Goal: Information Seeking & Learning: Learn about a topic

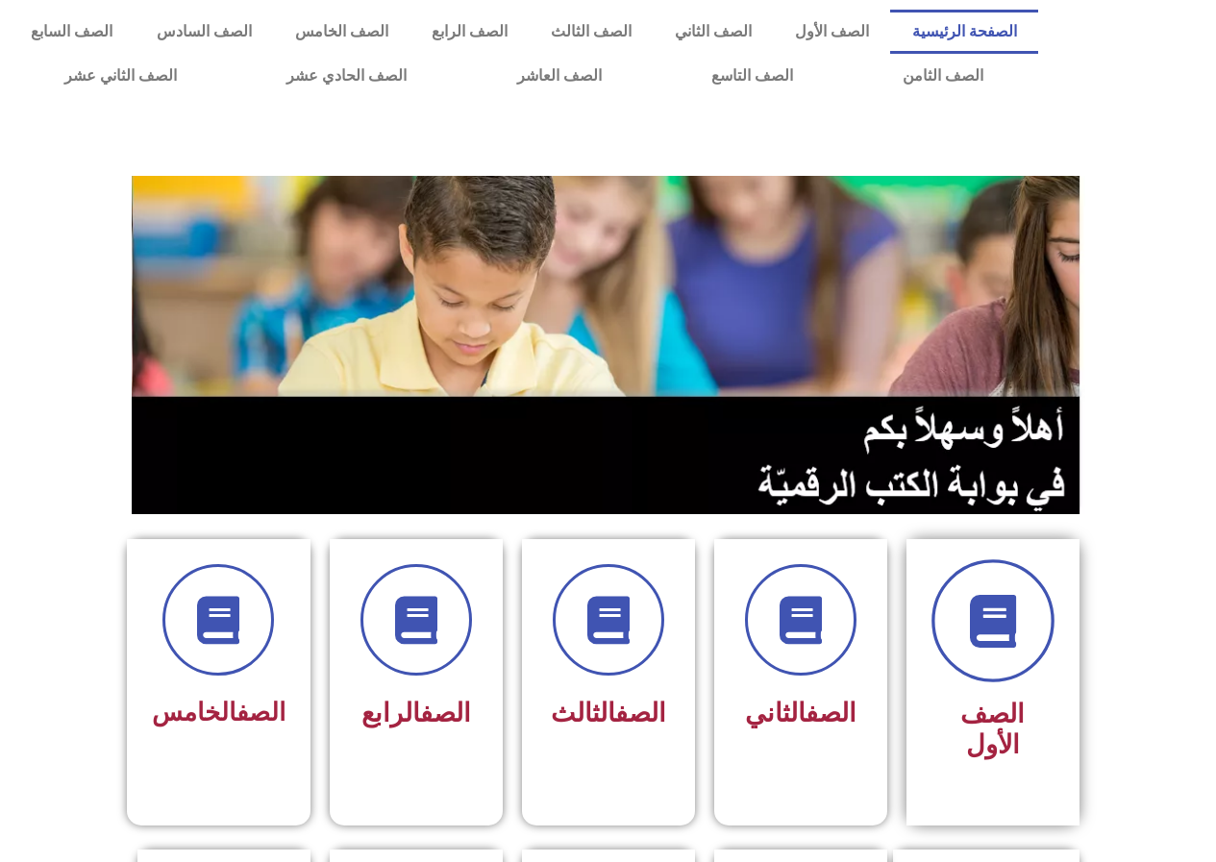
click at [985, 591] on span at bounding box center [992, 620] width 123 height 123
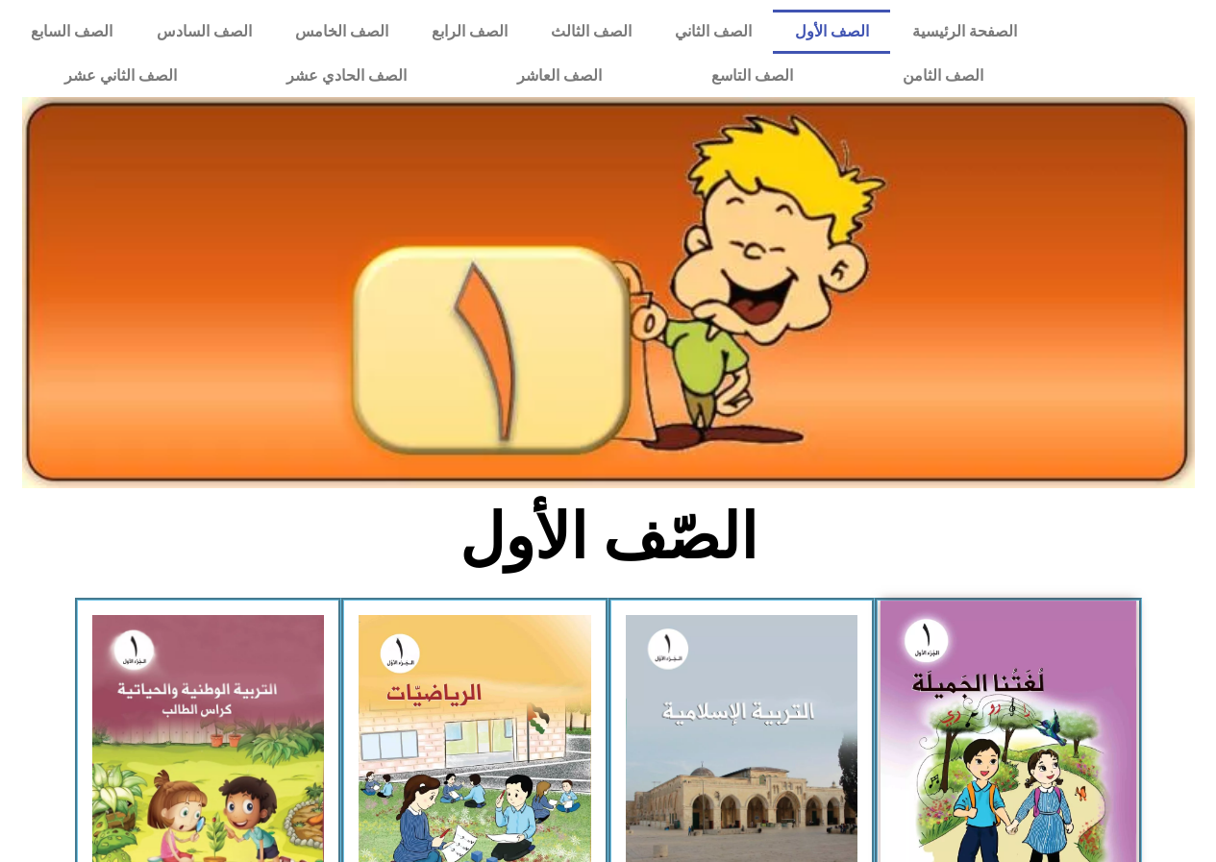
click at [988, 823] on img at bounding box center [1008, 758] width 256 height 315
click at [1038, 763] on img at bounding box center [1008, 758] width 256 height 315
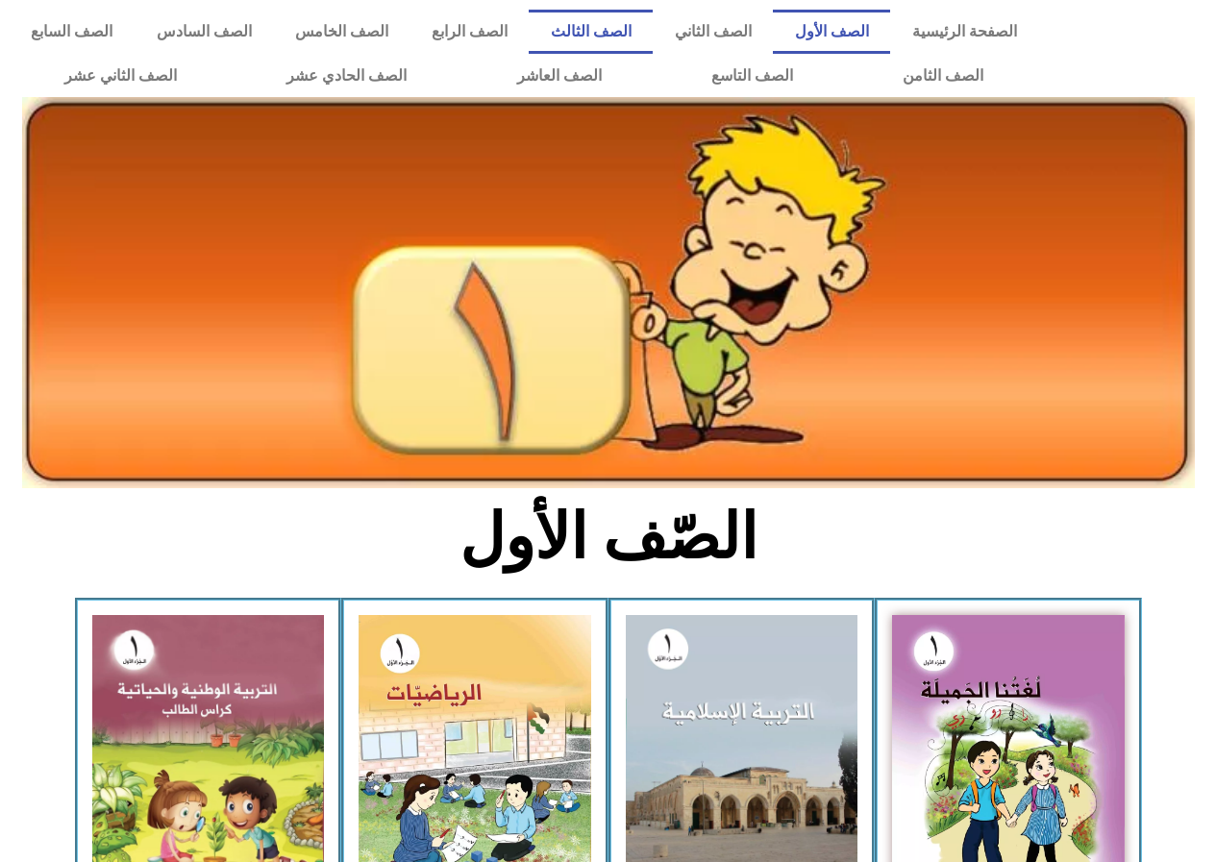
click at [639, 37] on link "الصف الثالث" at bounding box center [591, 32] width 124 height 44
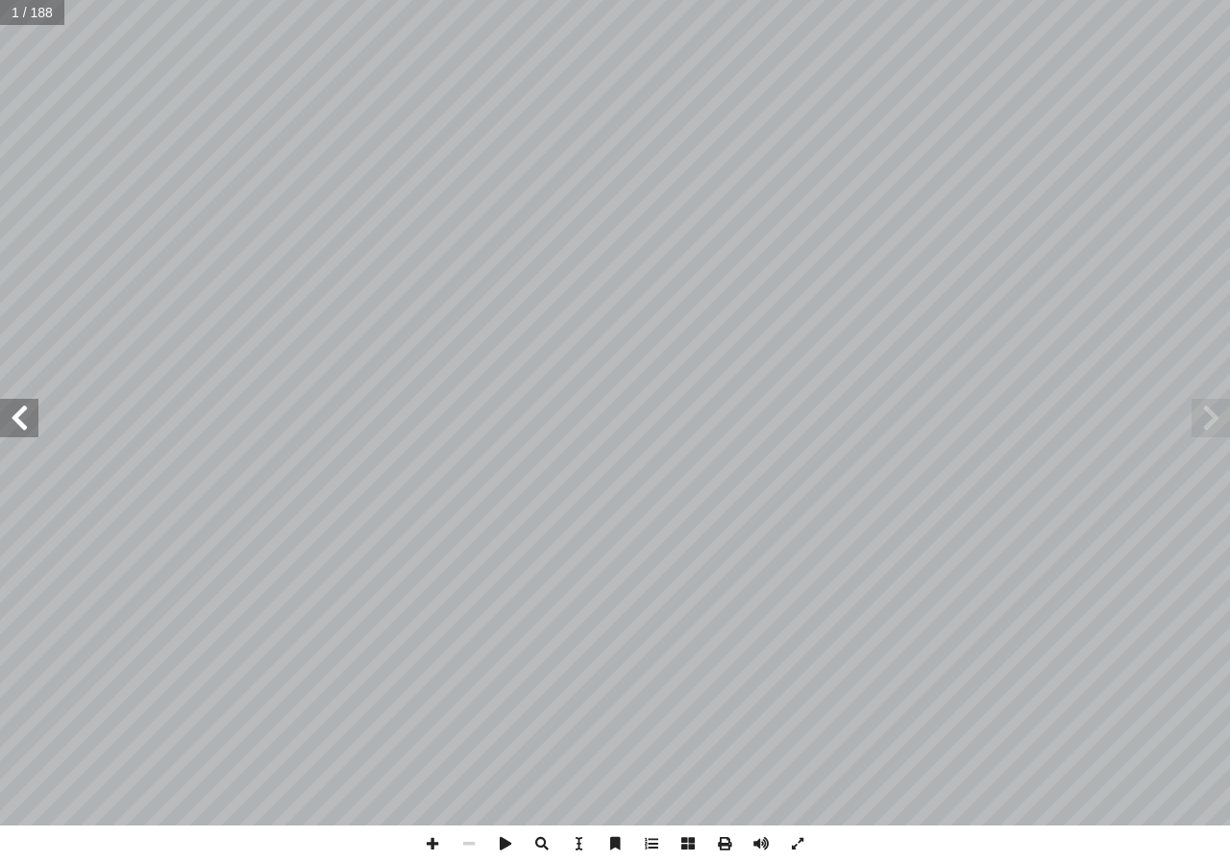
click at [21, 429] on span at bounding box center [19, 418] width 38 height 38
click at [16, 428] on span at bounding box center [19, 418] width 38 height 38
click at [23, 428] on span at bounding box center [19, 418] width 38 height 38
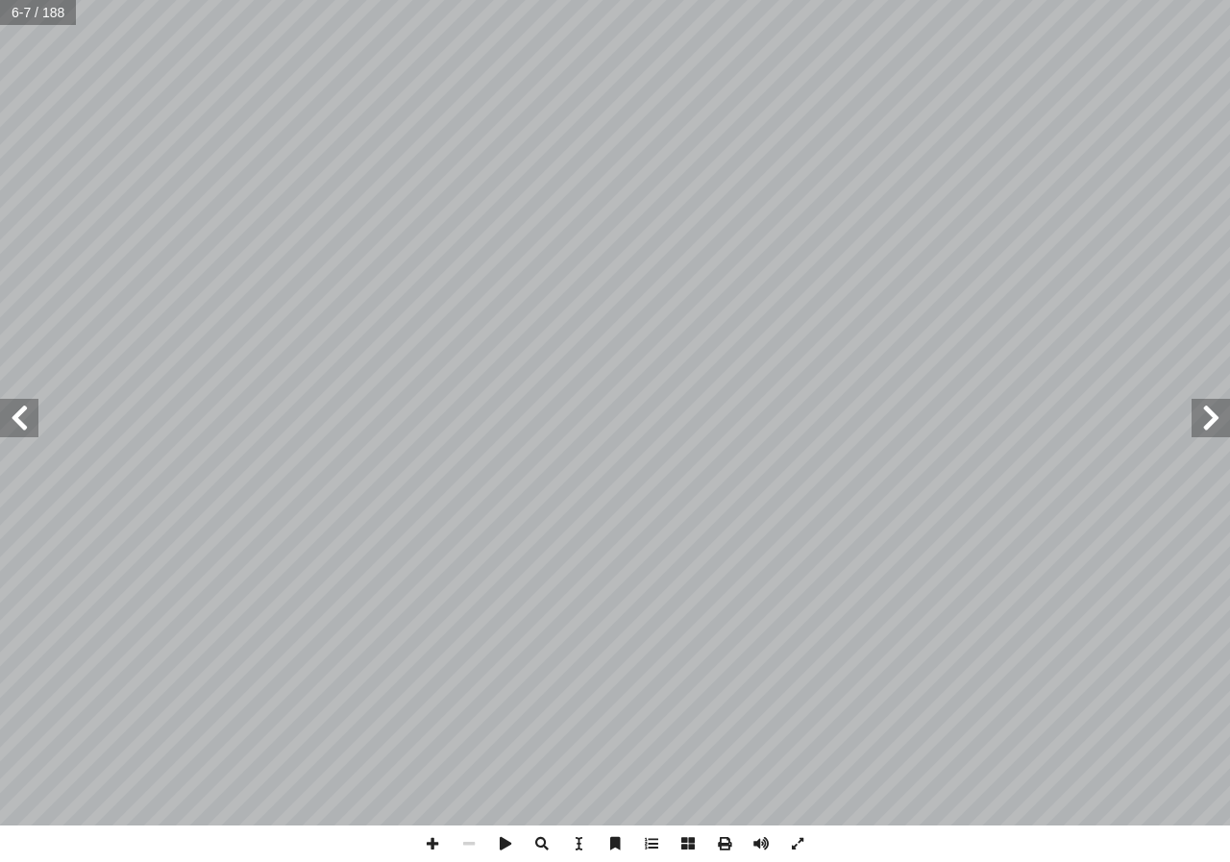
click at [23, 428] on span at bounding box center [19, 418] width 38 height 38
click at [34, 421] on span at bounding box center [19, 418] width 38 height 38
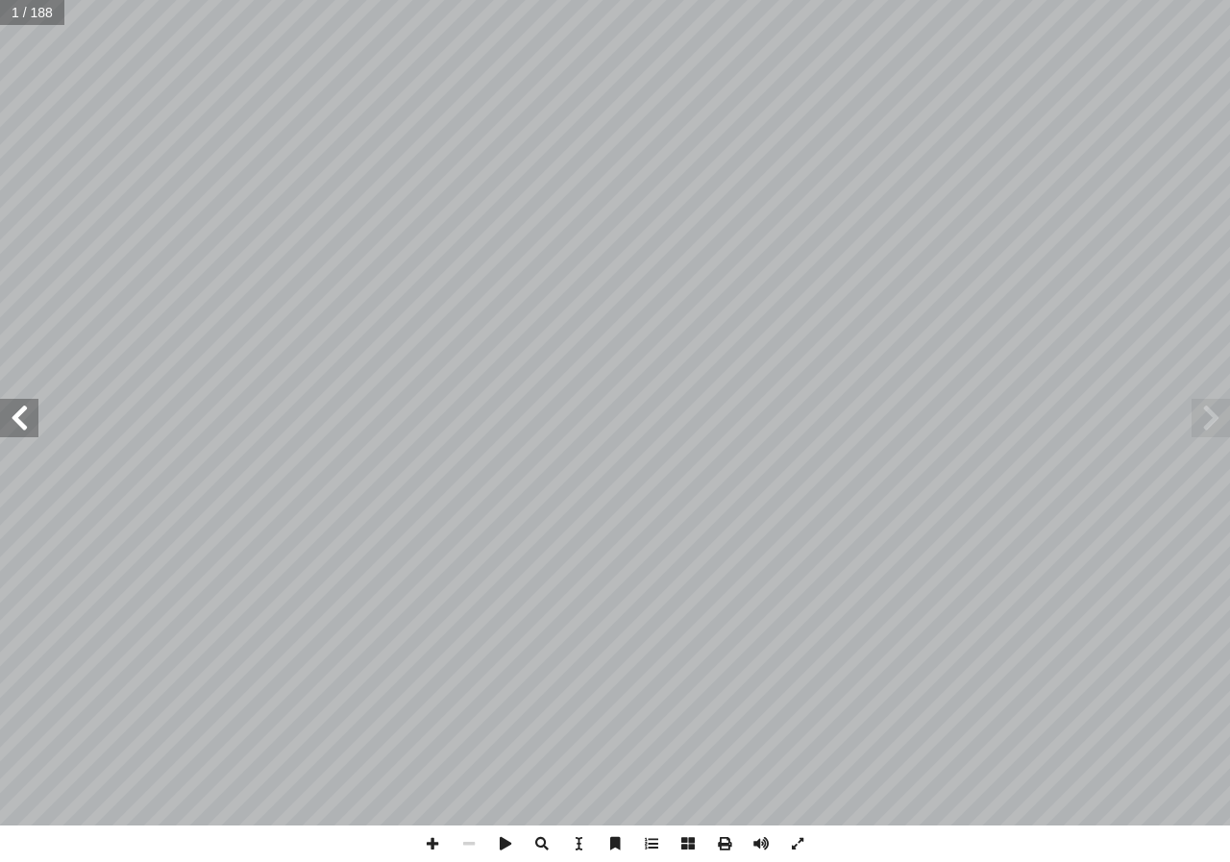
click at [34, 421] on span at bounding box center [19, 418] width 38 height 38
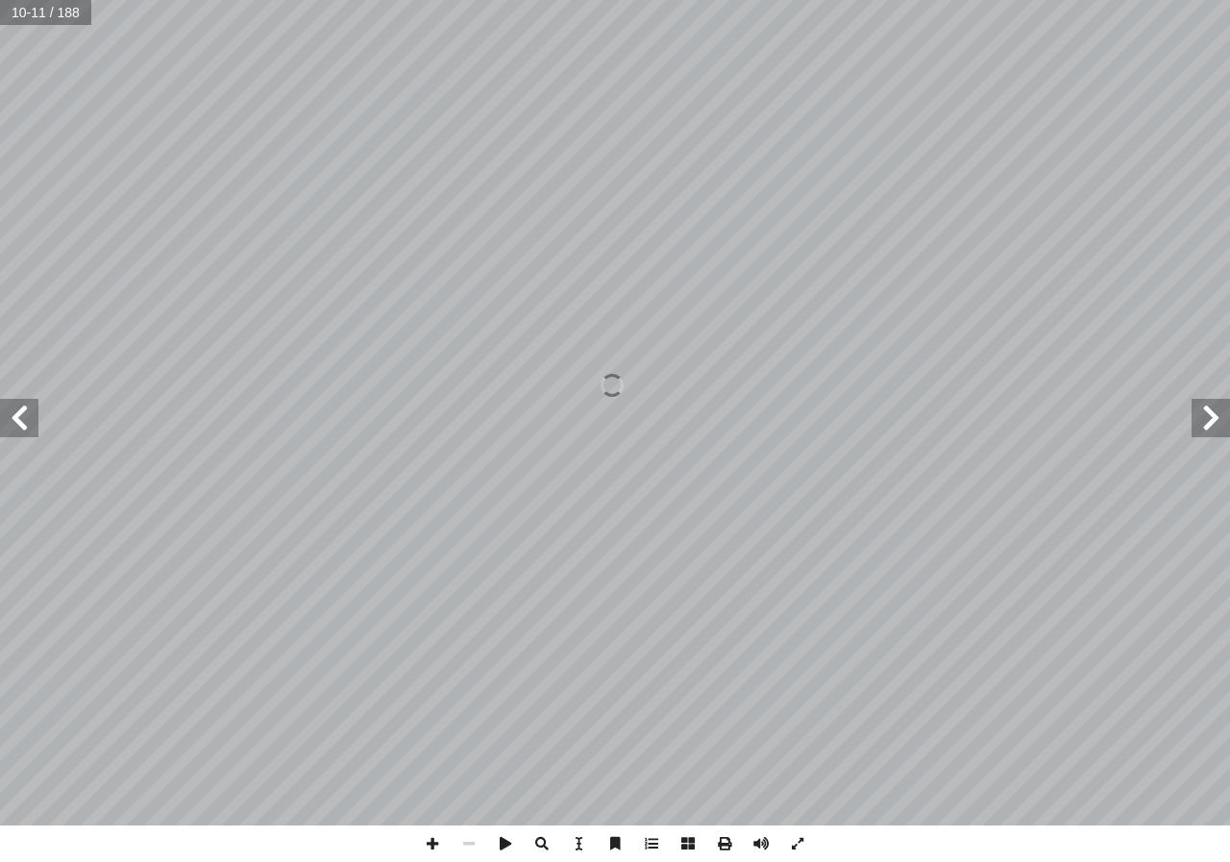
click at [34, 421] on span at bounding box center [19, 418] width 38 height 38
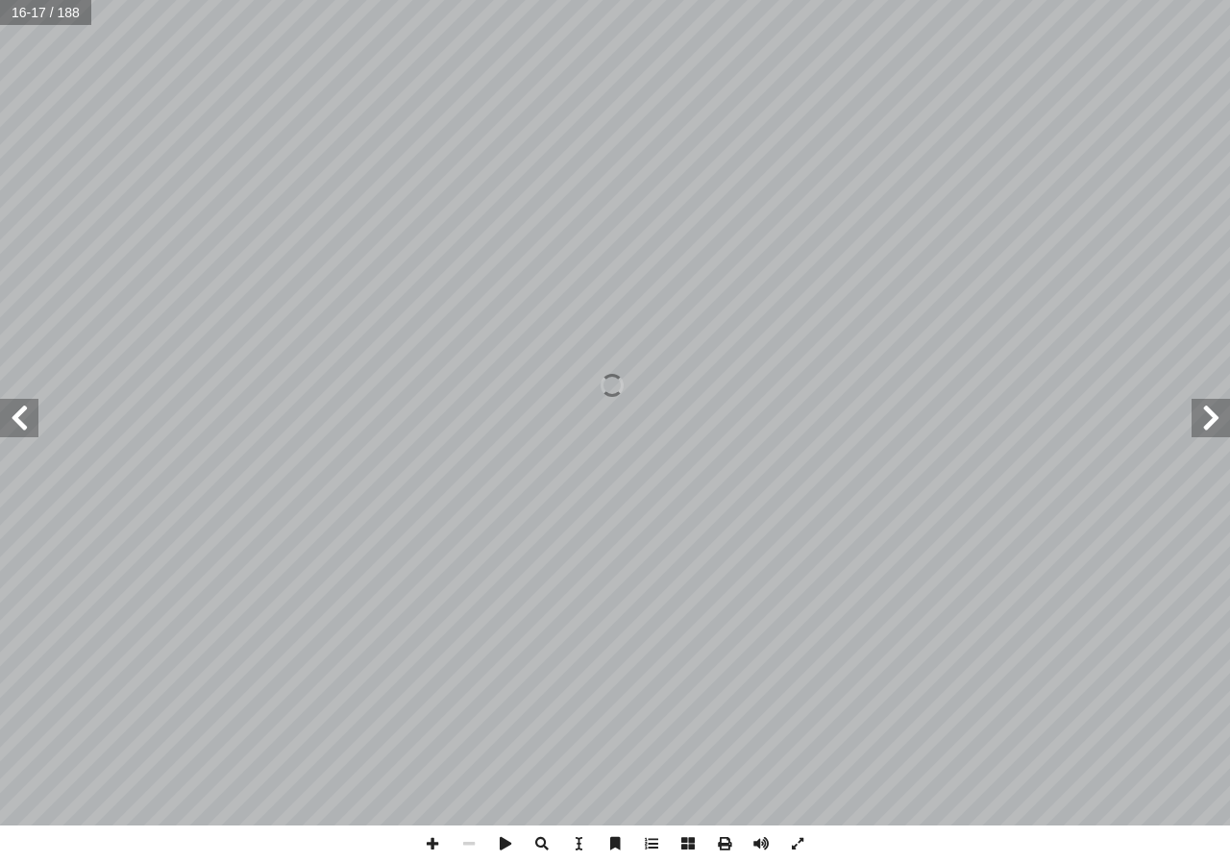
click at [34, 421] on span at bounding box center [19, 418] width 38 height 38
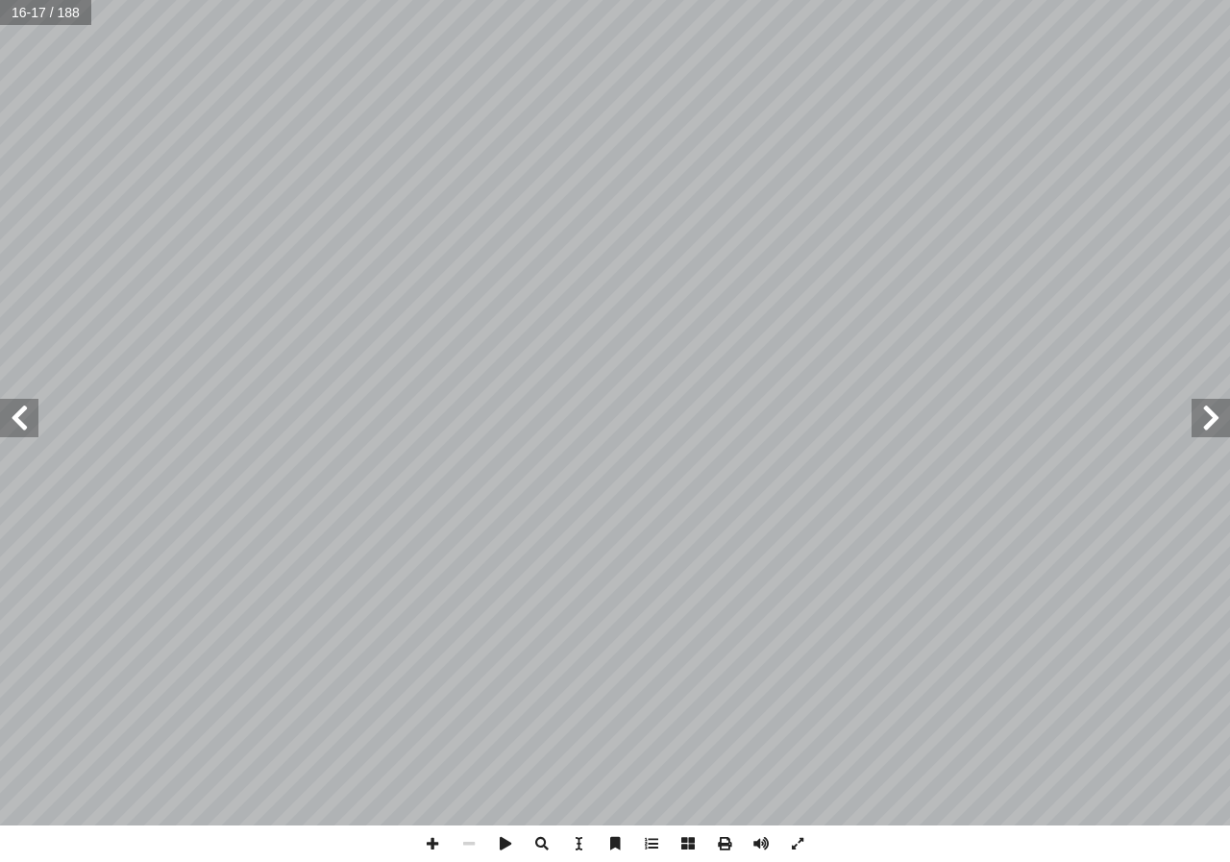
click at [34, 421] on span at bounding box center [19, 418] width 38 height 38
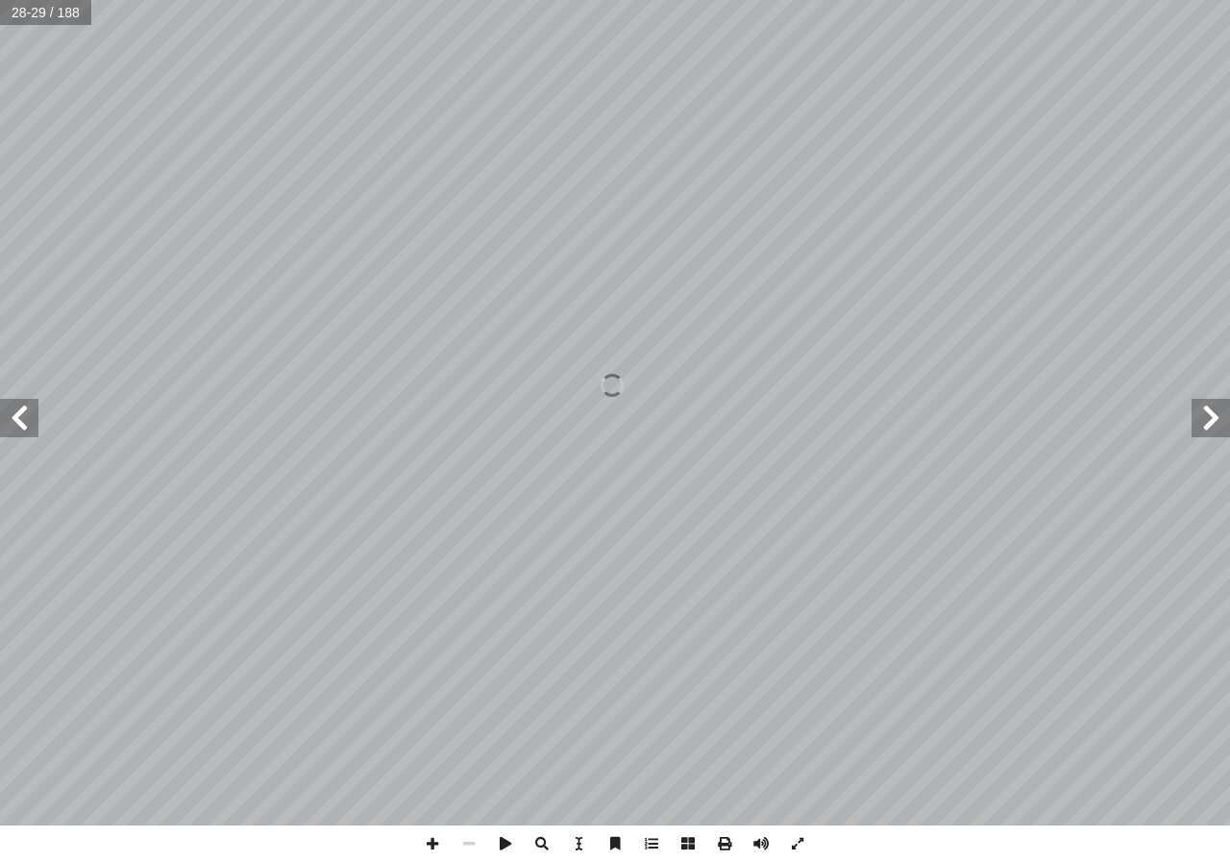
click at [34, 421] on span at bounding box center [19, 418] width 38 height 38
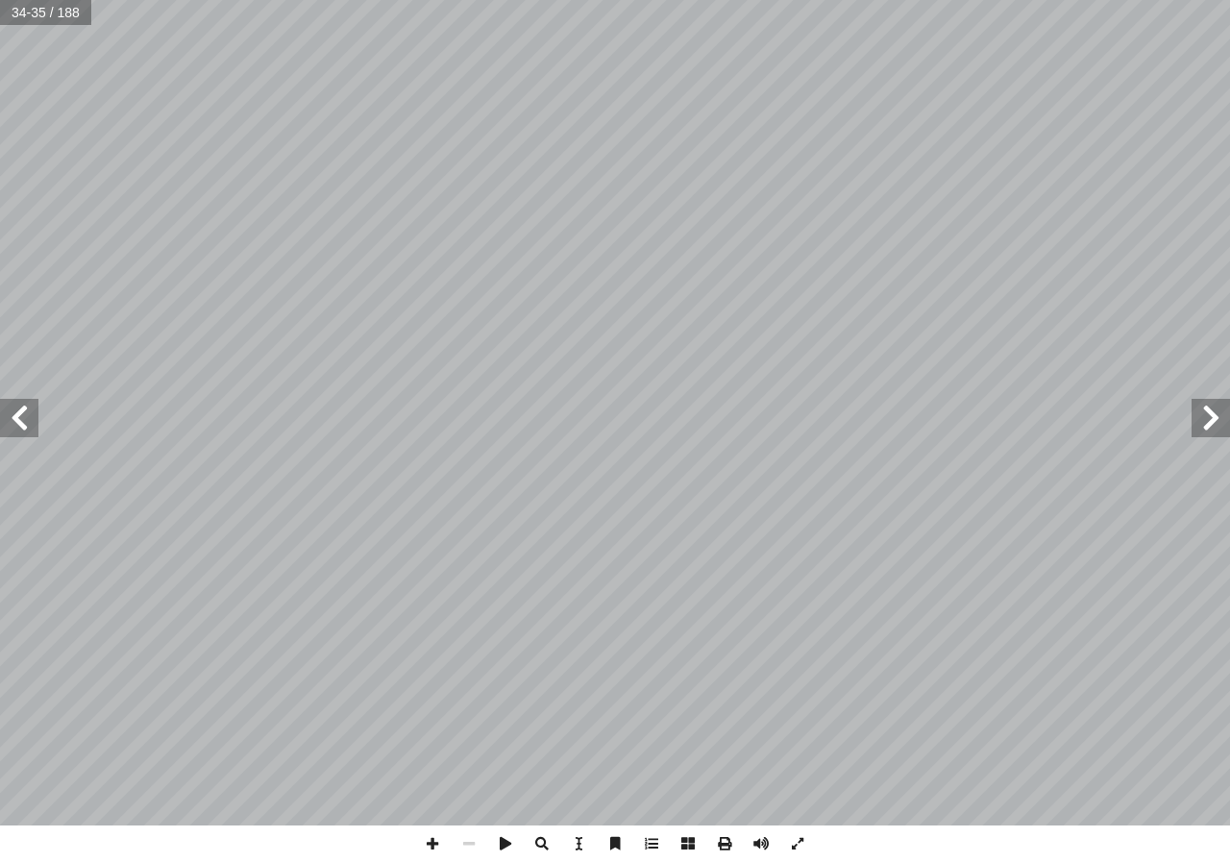
click at [34, 421] on span at bounding box center [19, 418] width 38 height 38
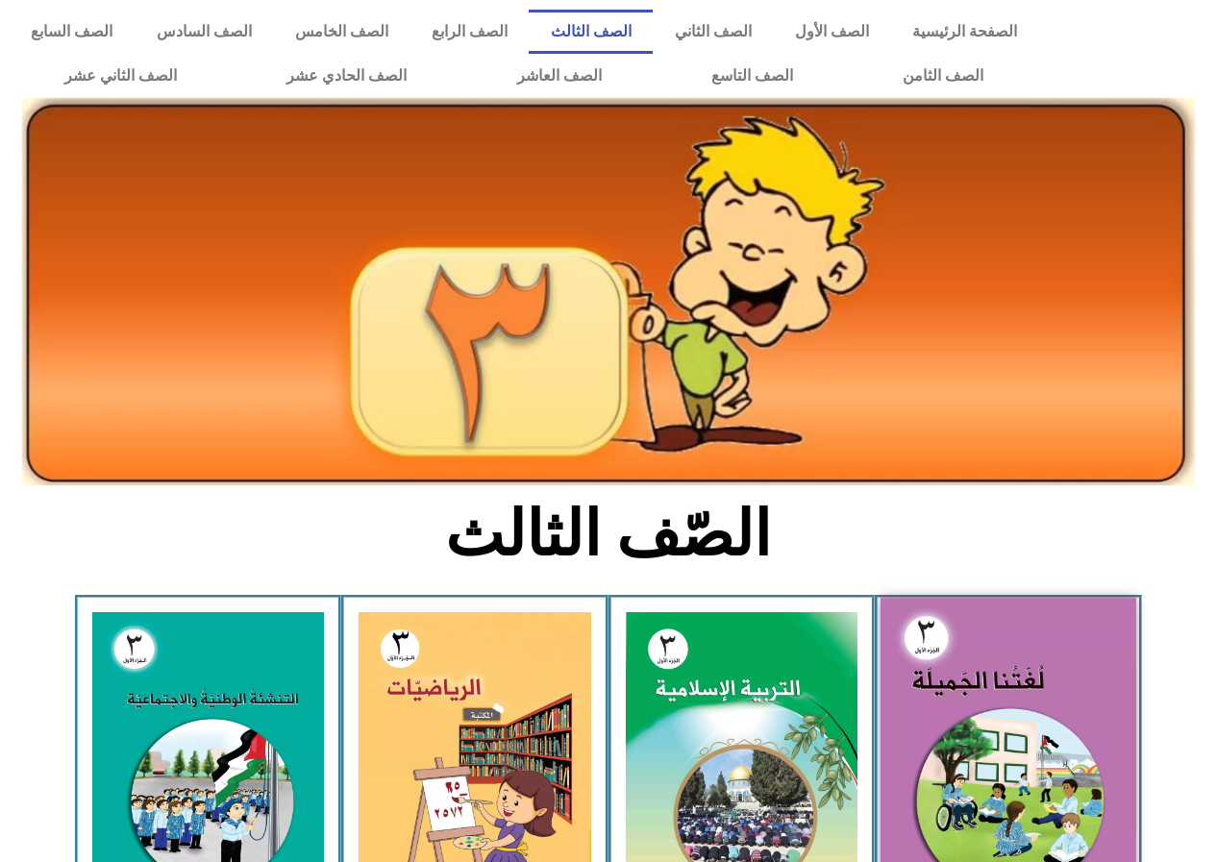
click at [1064, 710] on img at bounding box center [1008, 755] width 256 height 314
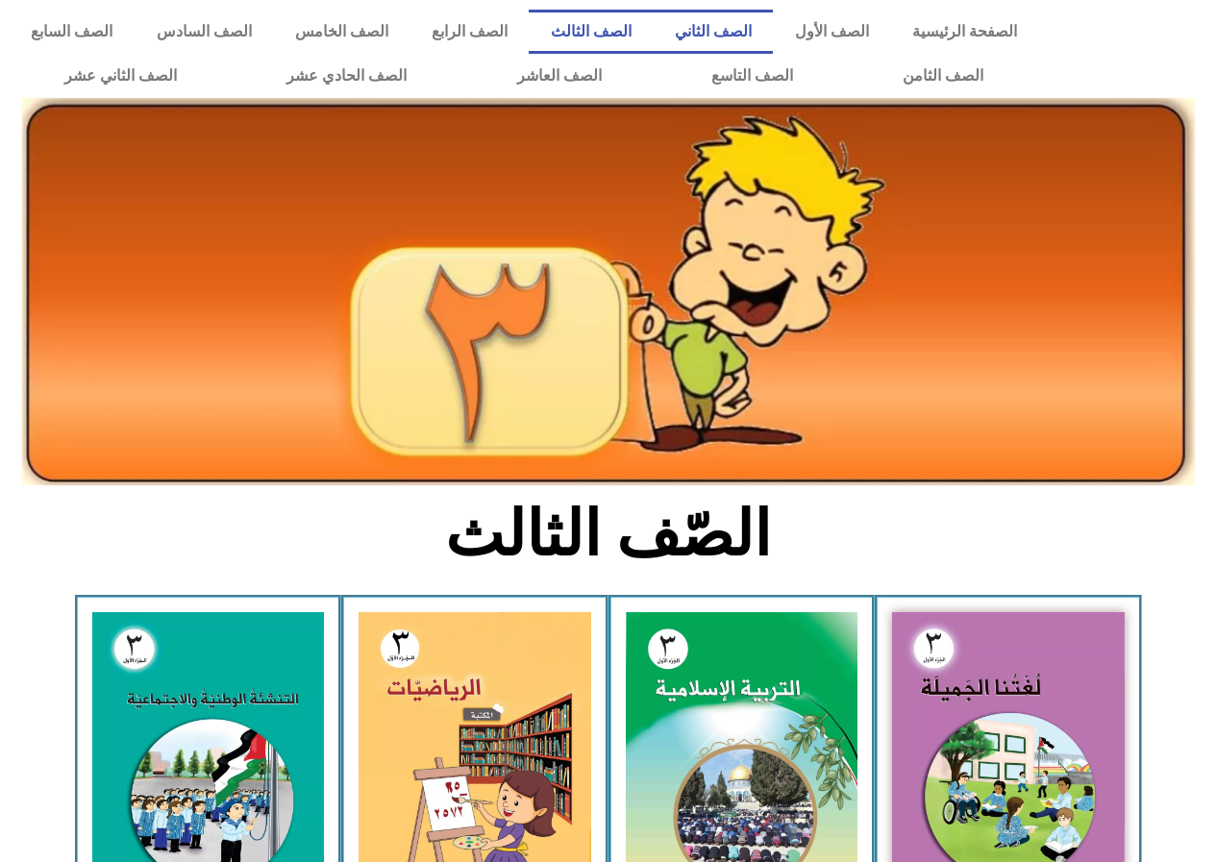
click at [773, 34] on link "الصف الثاني" at bounding box center [713, 32] width 120 height 44
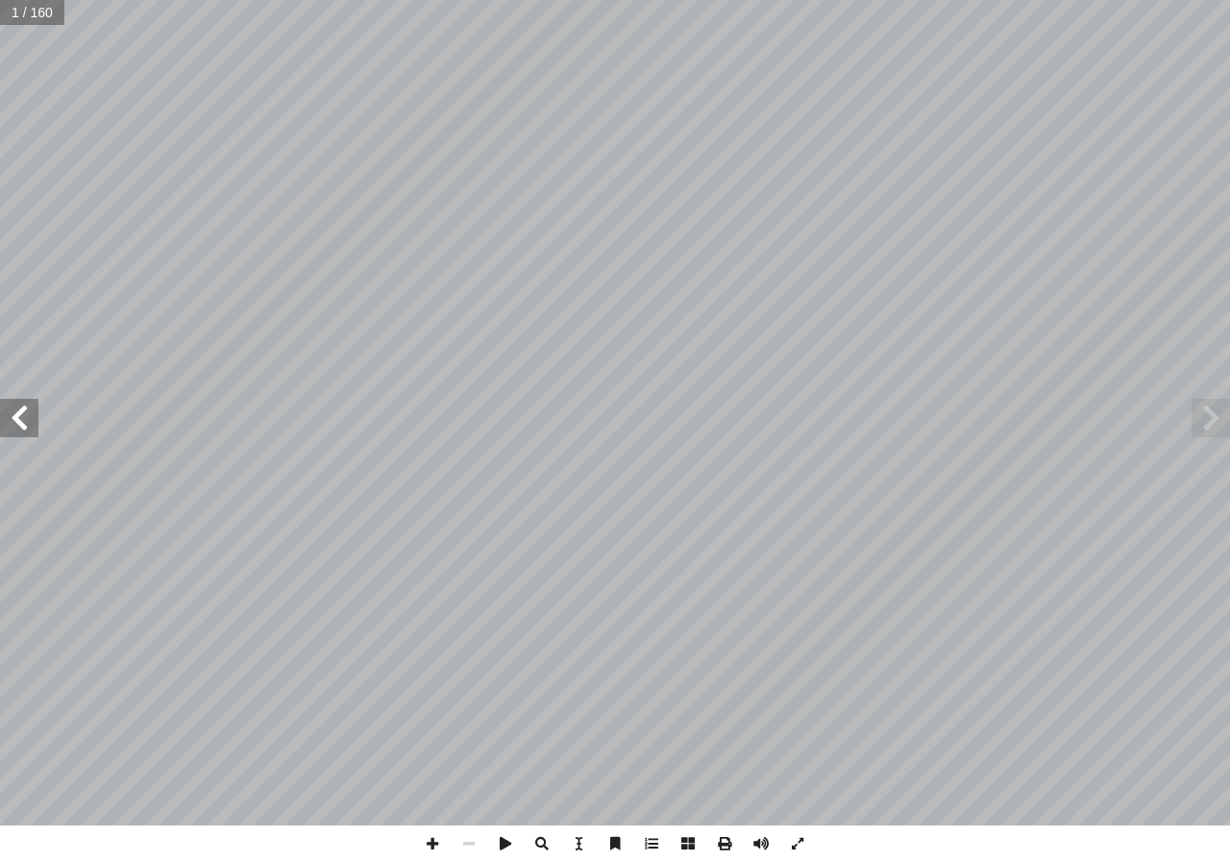
click at [0, 429] on span at bounding box center [19, 418] width 38 height 38
click at [792, 845] on span at bounding box center [798, 844] width 37 height 37
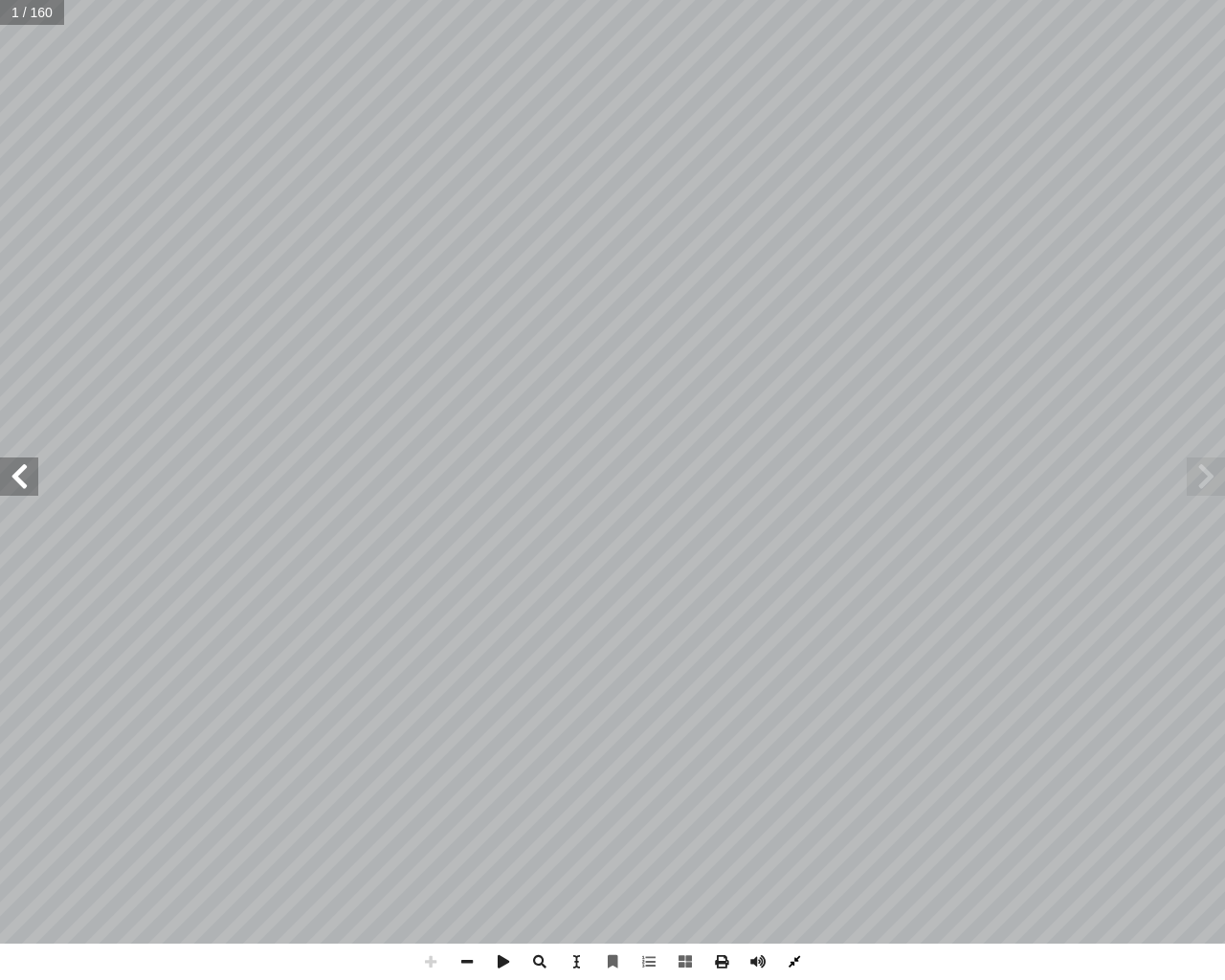
click at [802, 858] on span at bounding box center [795, 962] width 37 height 37
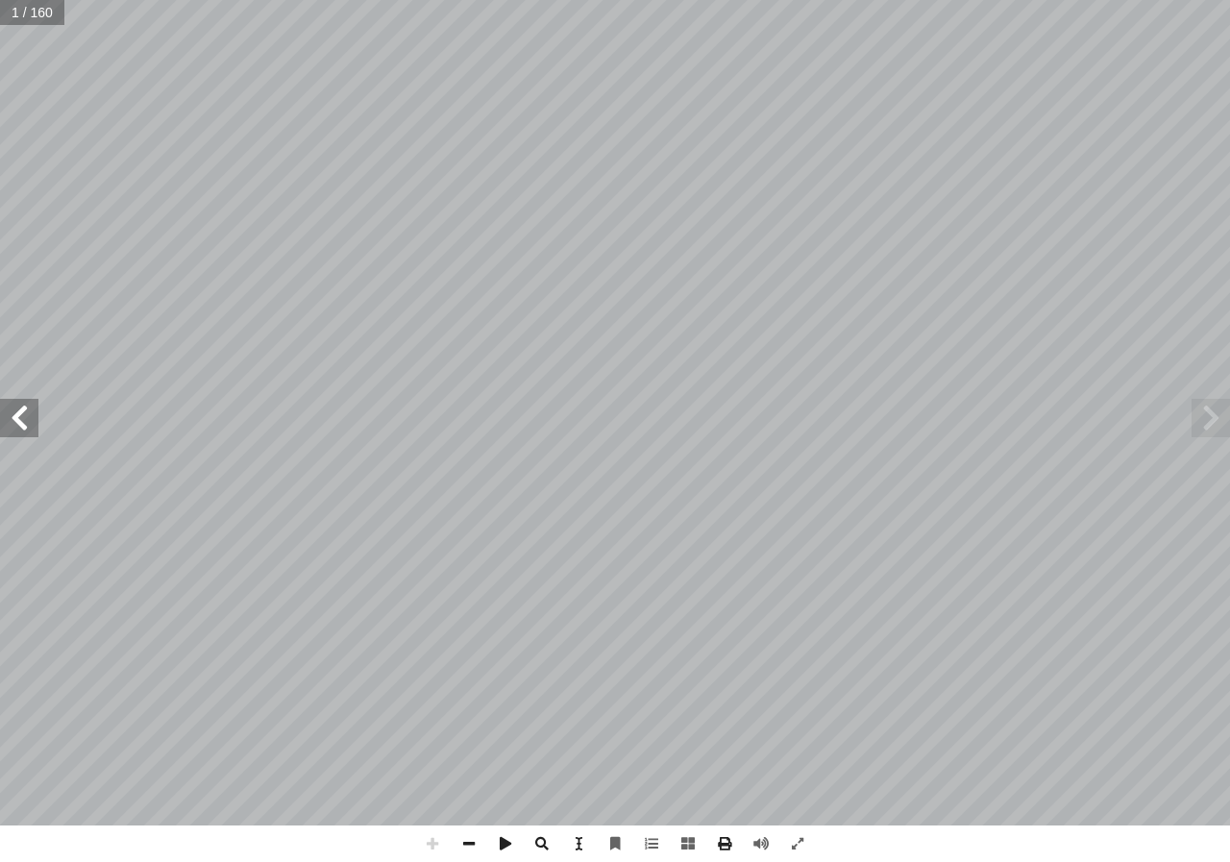
click at [607, 0] on html "الصفحة الرئيسية الصف الأول الصف الثاني الصف الثالث الصف الرابع الصف الخامس الصف…" at bounding box center [615, 87] width 1230 height 175
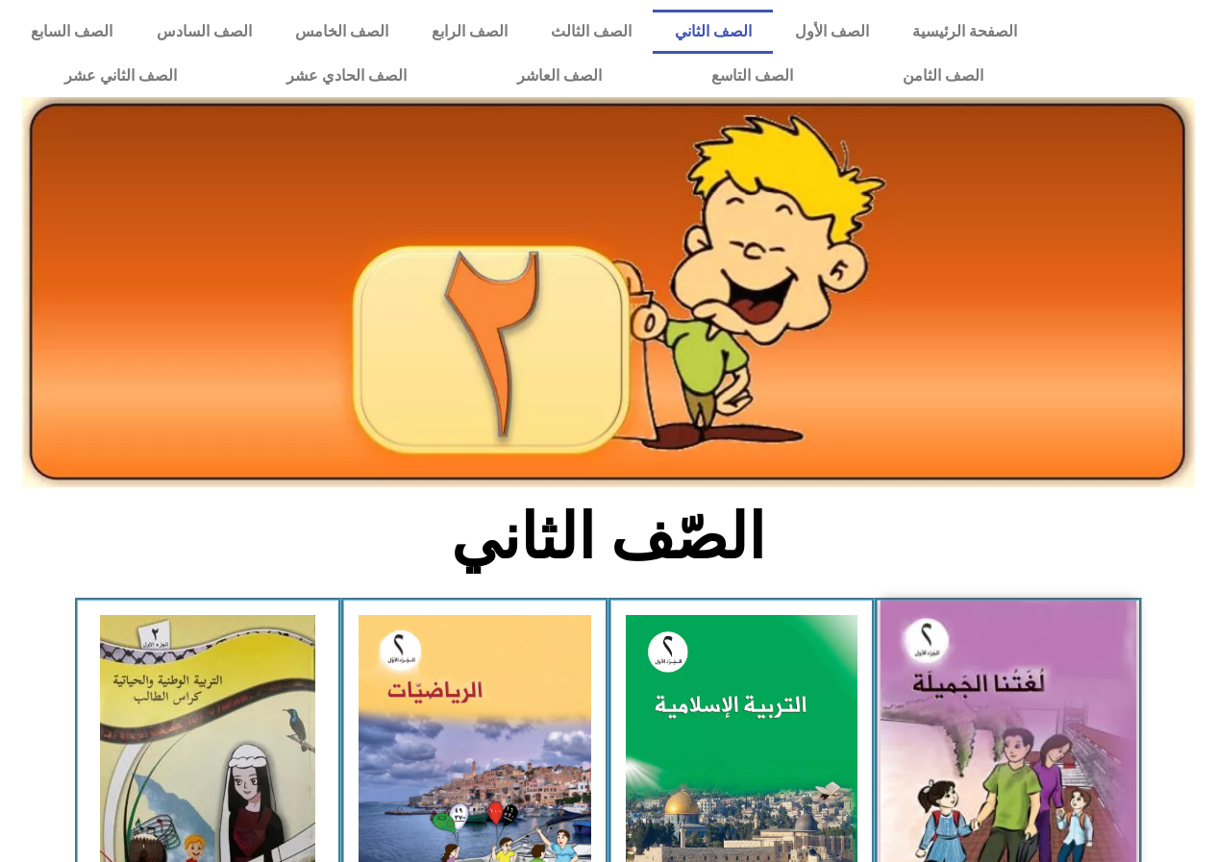
click at [1016, 693] on img at bounding box center [1008, 759] width 256 height 316
click at [1043, 704] on img at bounding box center [1008, 759] width 256 height 316
click at [1051, 664] on img at bounding box center [1008, 759] width 256 height 316
click at [989, 681] on img at bounding box center [1008, 759] width 256 height 316
click at [997, 622] on img at bounding box center [1008, 759] width 256 height 316
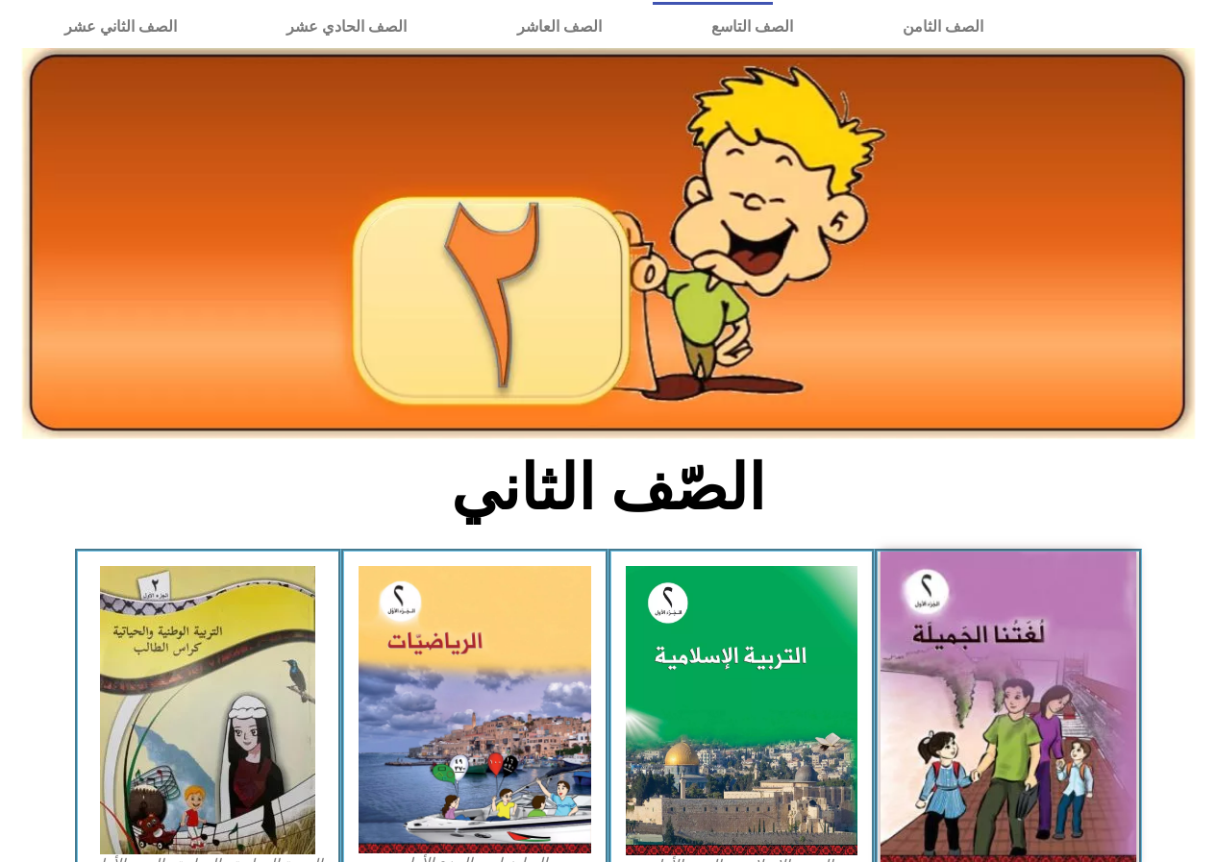
scroll to position [96, 0]
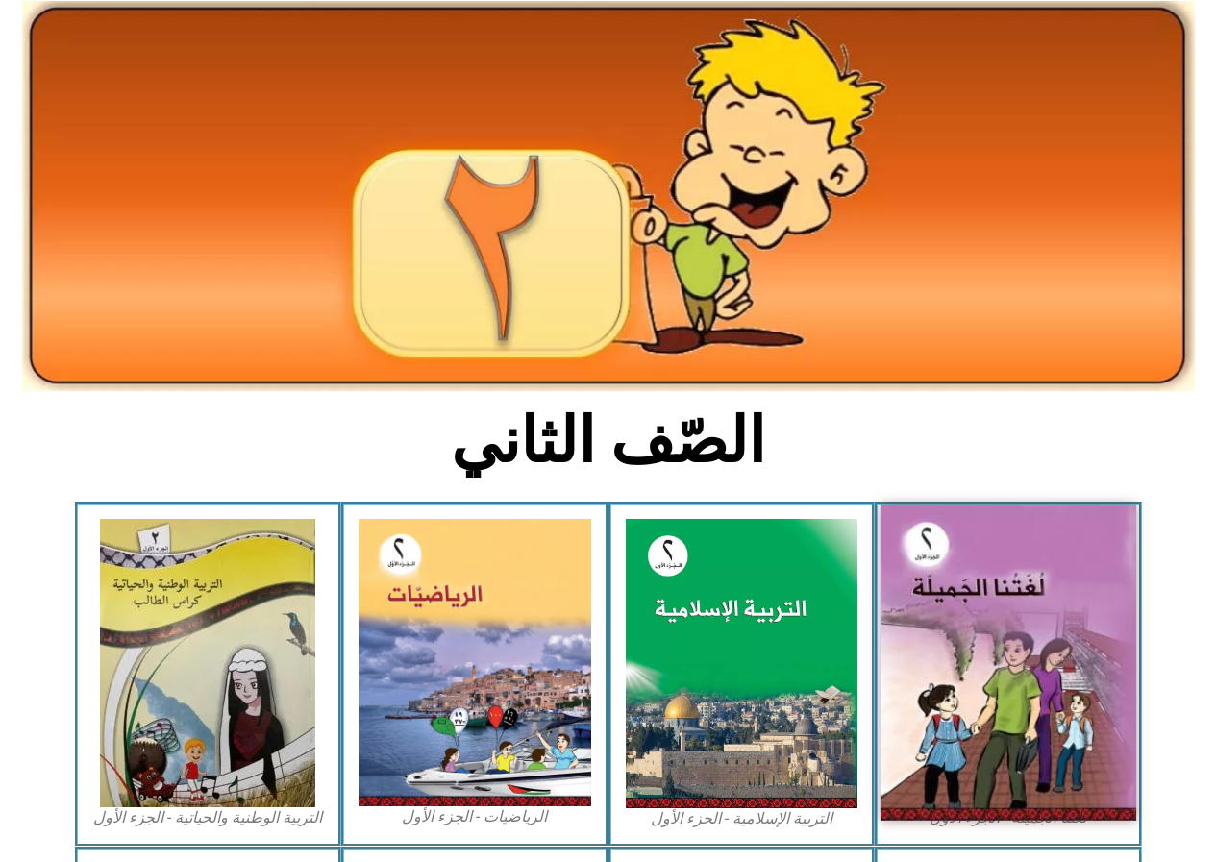
click at [997, 622] on img at bounding box center [1008, 663] width 256 height 316
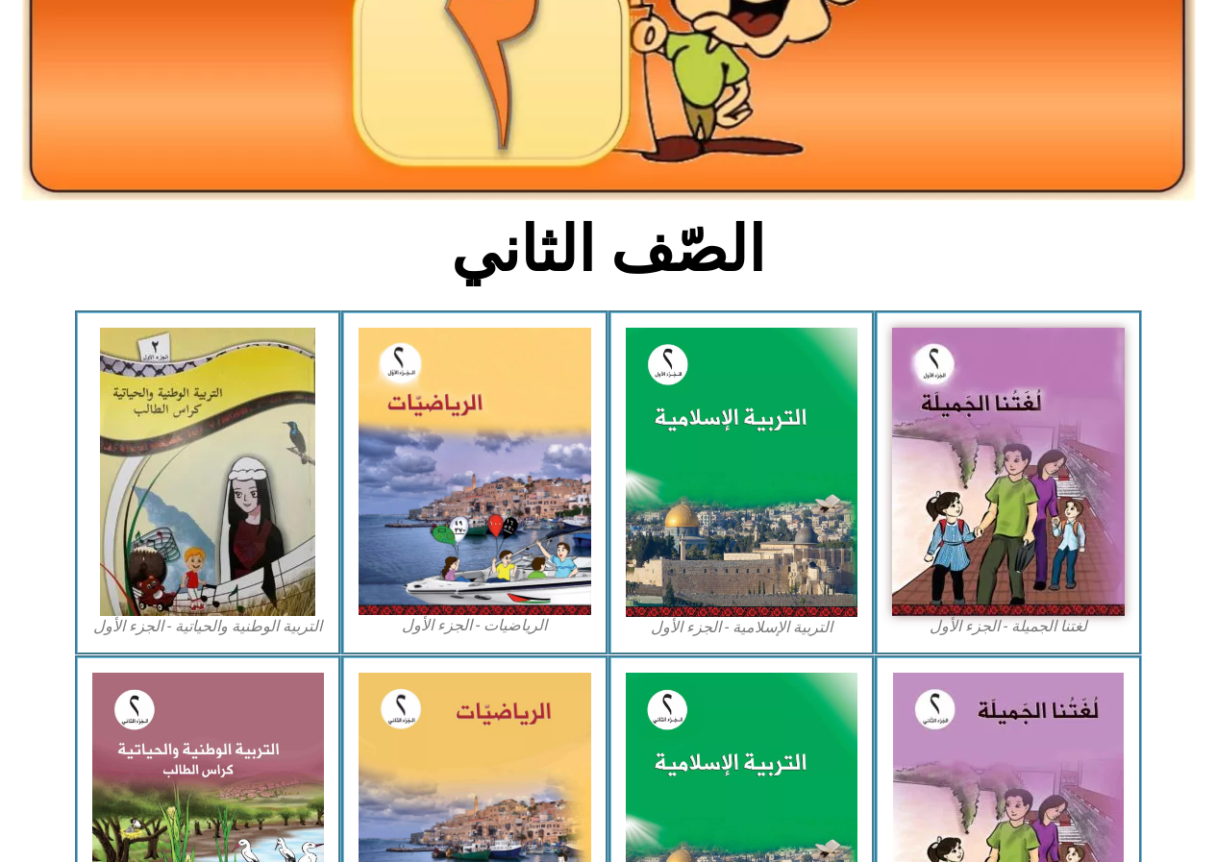
scroll to position [288, 0]
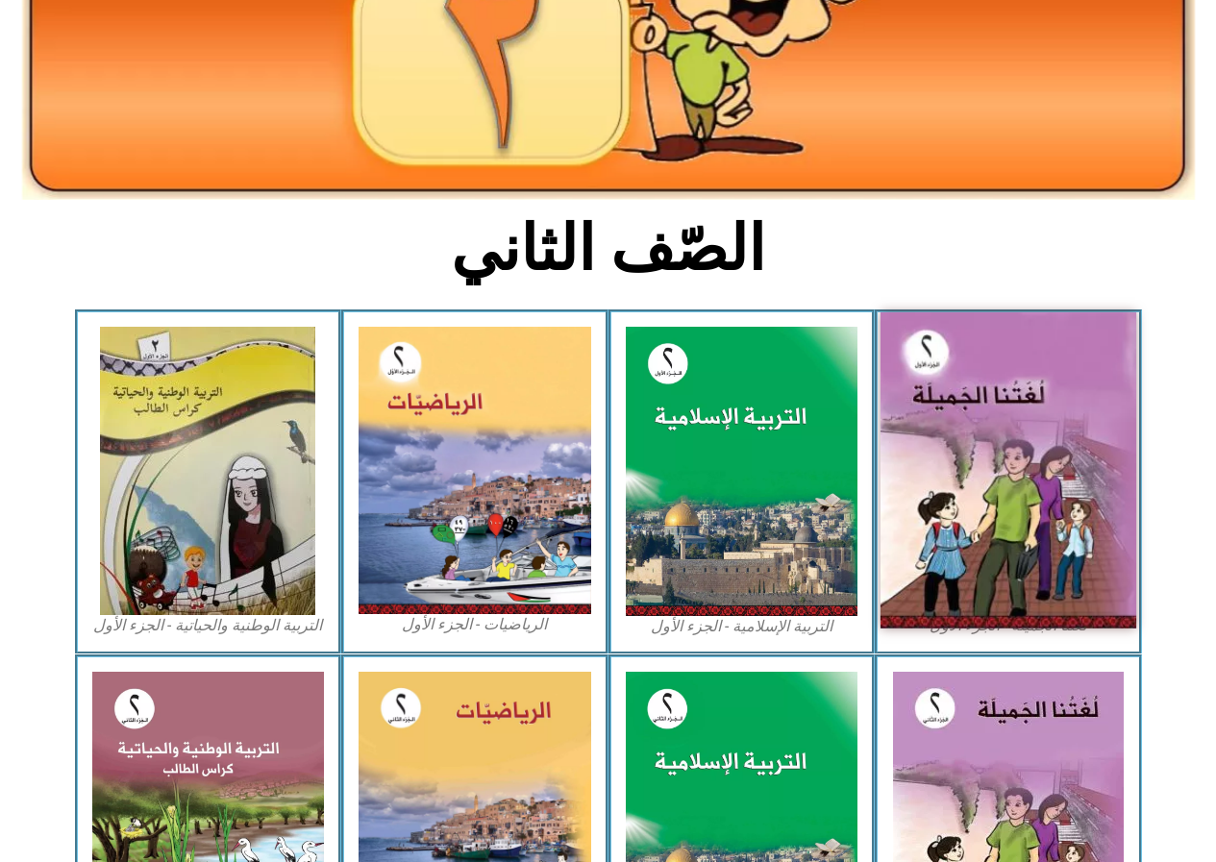
click at [982, 472] on img at bounding box center [1008, 470] width 256 height 316
click at [1017, 440] on img at bounding box center [1008, 470] width 256 height 316
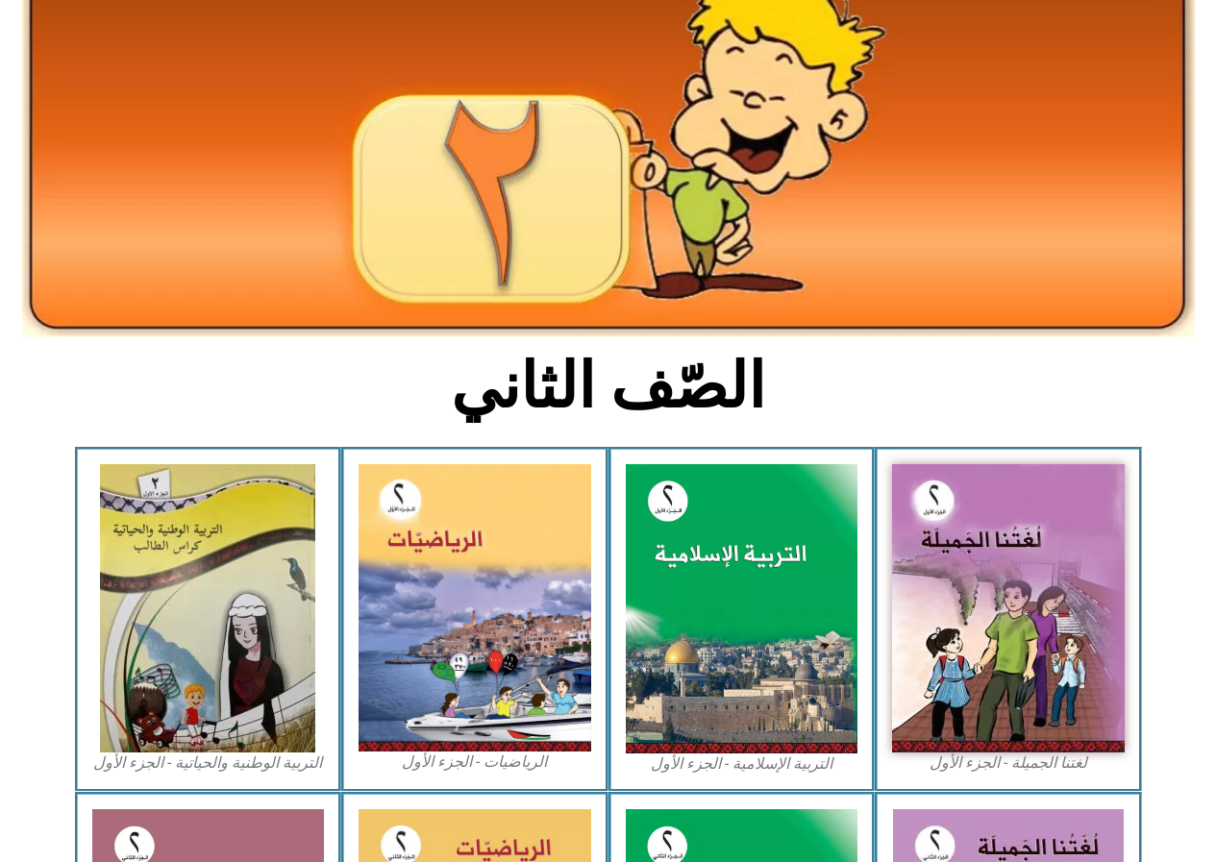
scroll to position [0, 0]
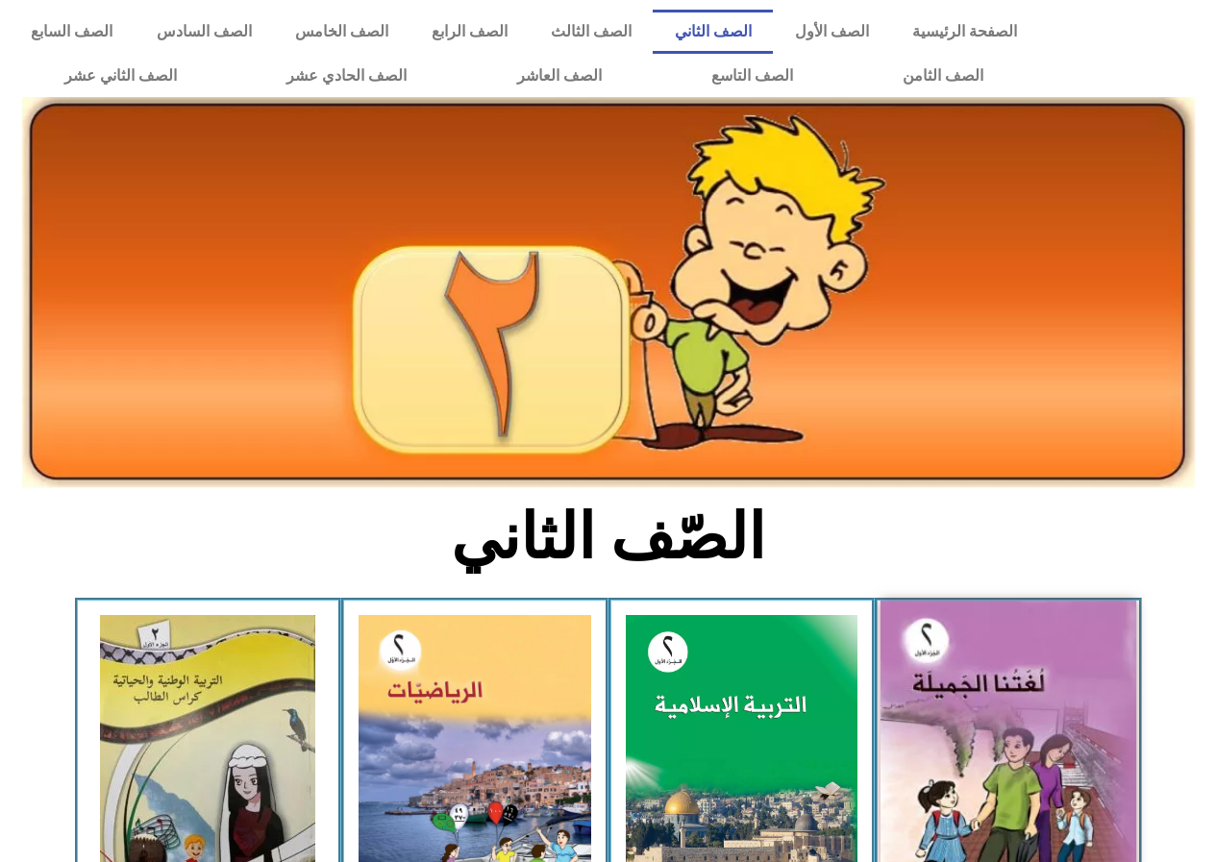
click at [997, 720] on img at bounding box center [1008, 759] width 256 height 316
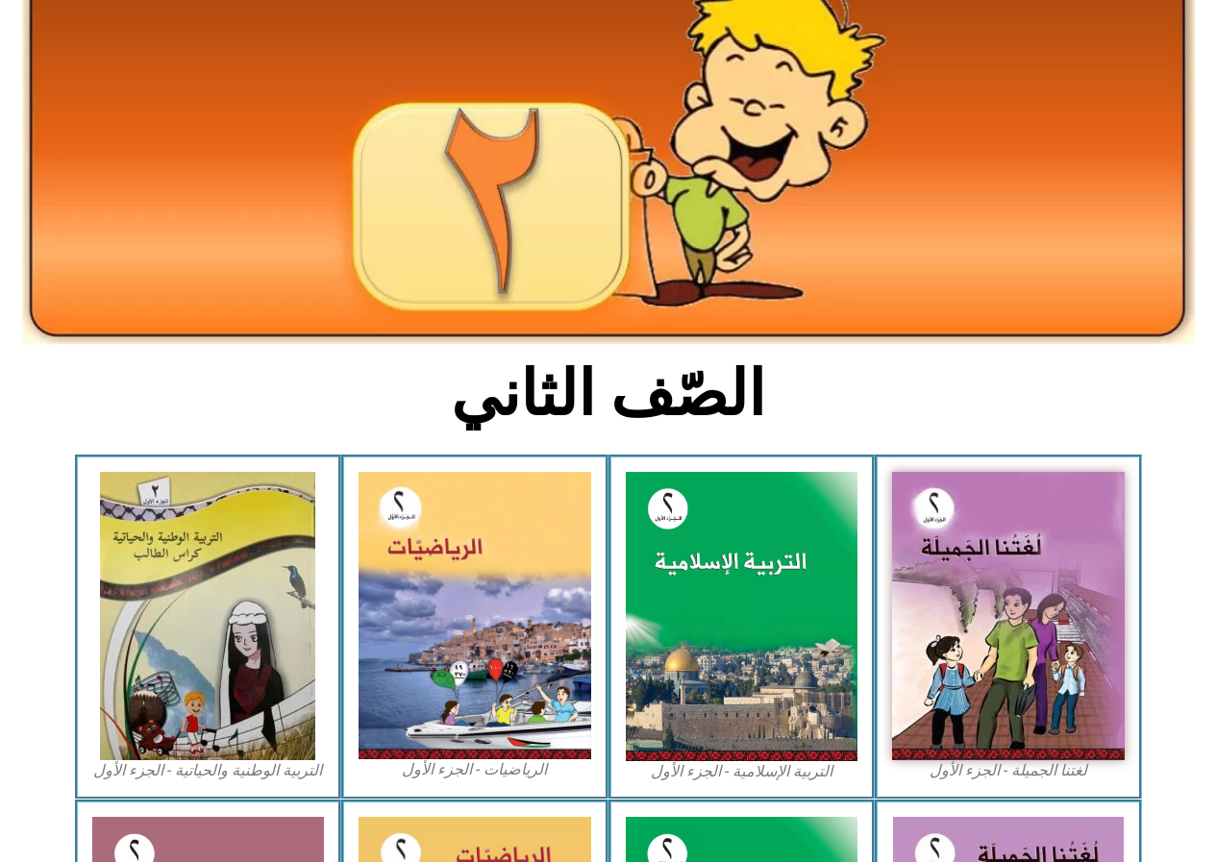
scroll to position [288, 0]
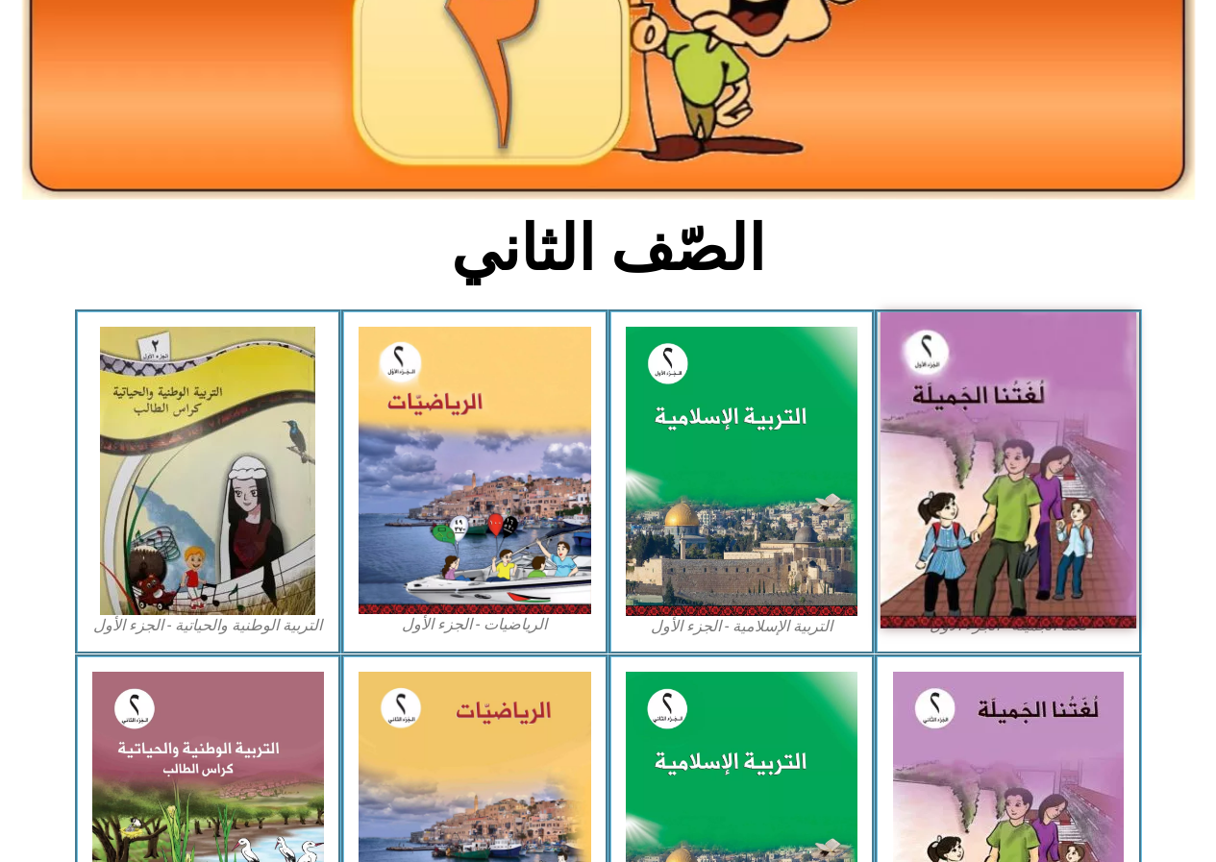
click at [940, 525] on img at bounding box center [1008, 470] width 256 height 316
click at [1080, 409] on img at bounding box center [1008, 470] width 256 height 316
click at [892, 607] on img at bounding box center [1008, 470] width 256 height 316
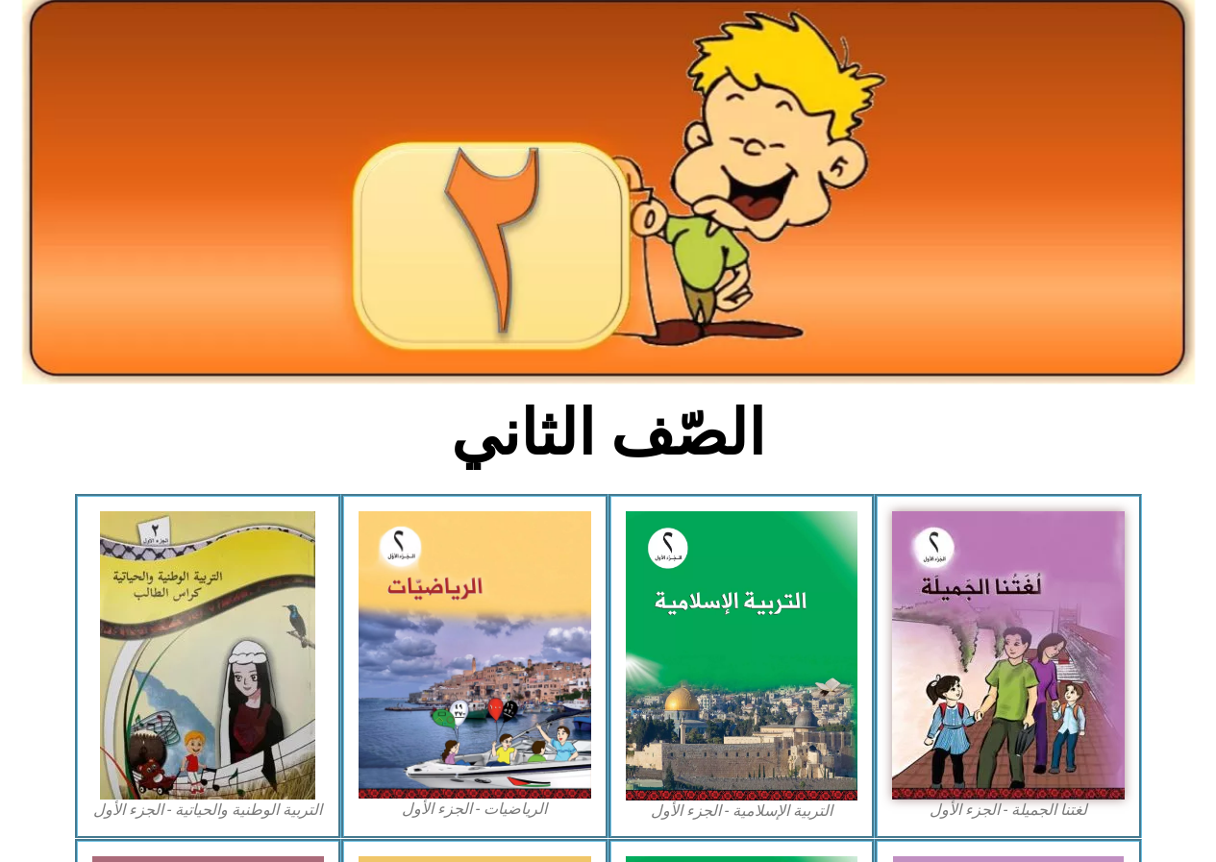
scroll to position [0, 0]
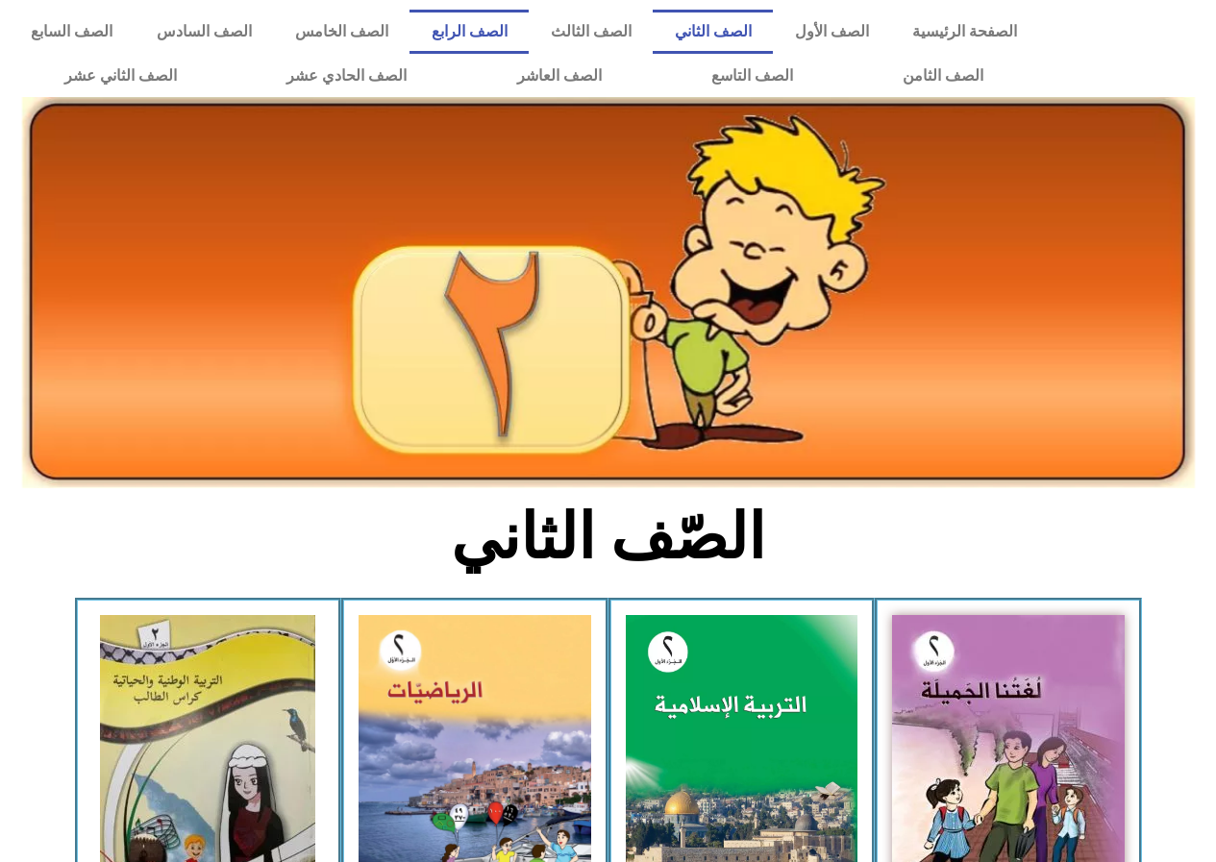
click at [528, 30] on link "الصف الرابع" at bounding box center [468, 32] width 119 height 44
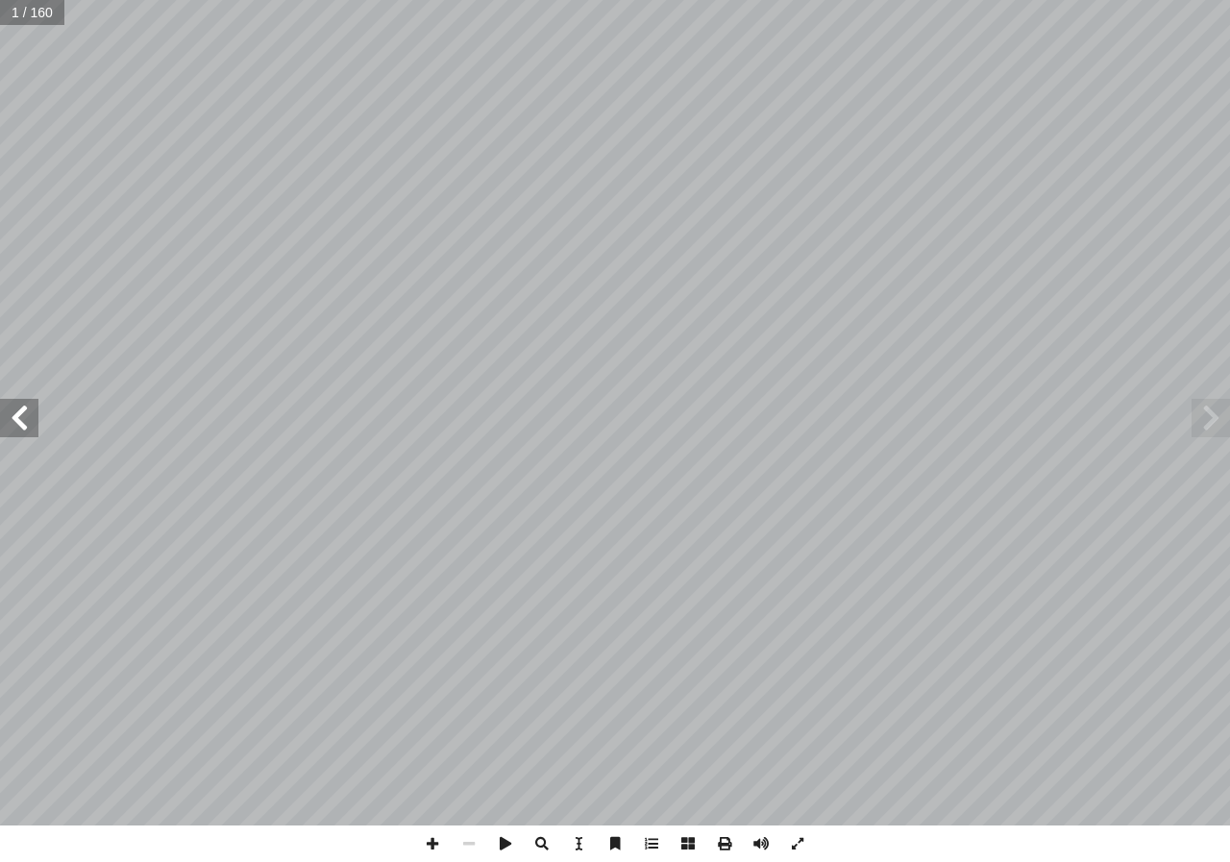
click at [18, 414] on span at bounding box center [19, 418] width 38 height 38
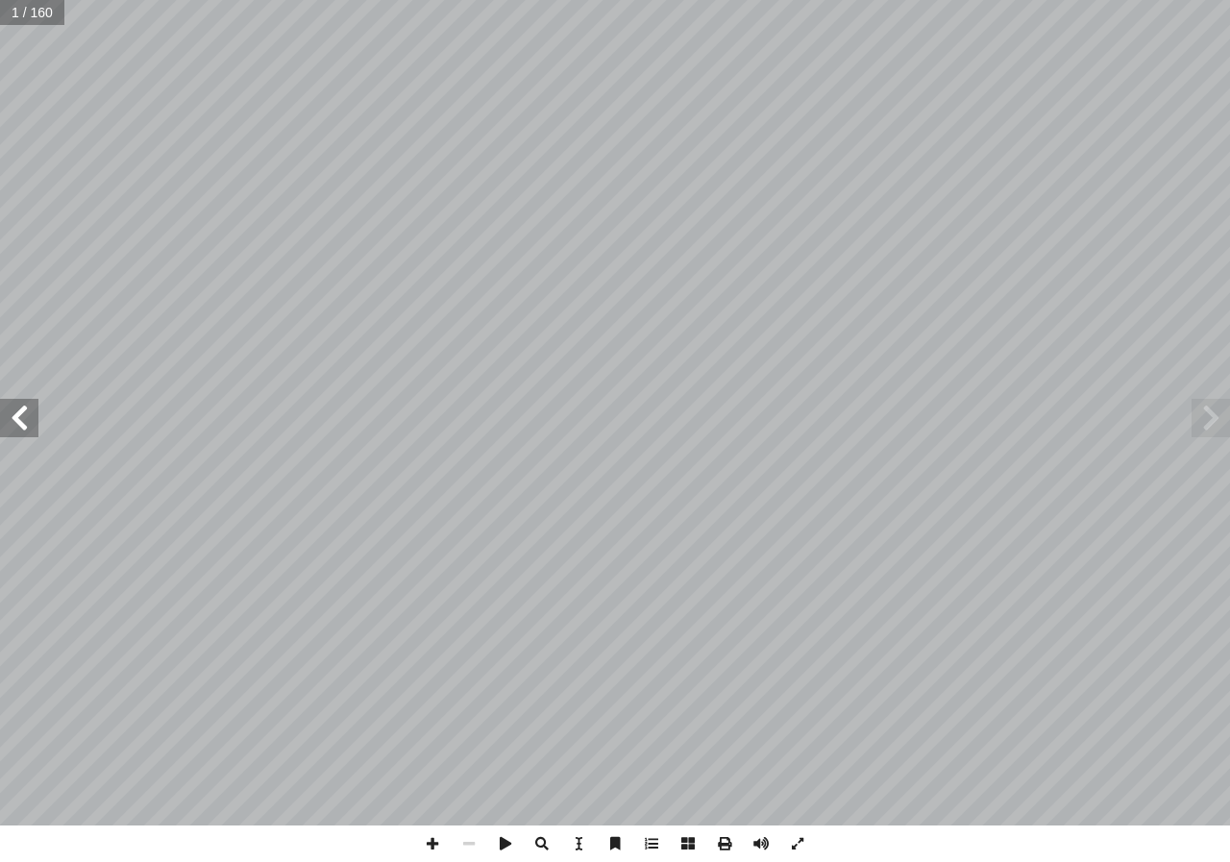
click at [18, 414] on span at bounding box center [19, 418] width 38 height 38
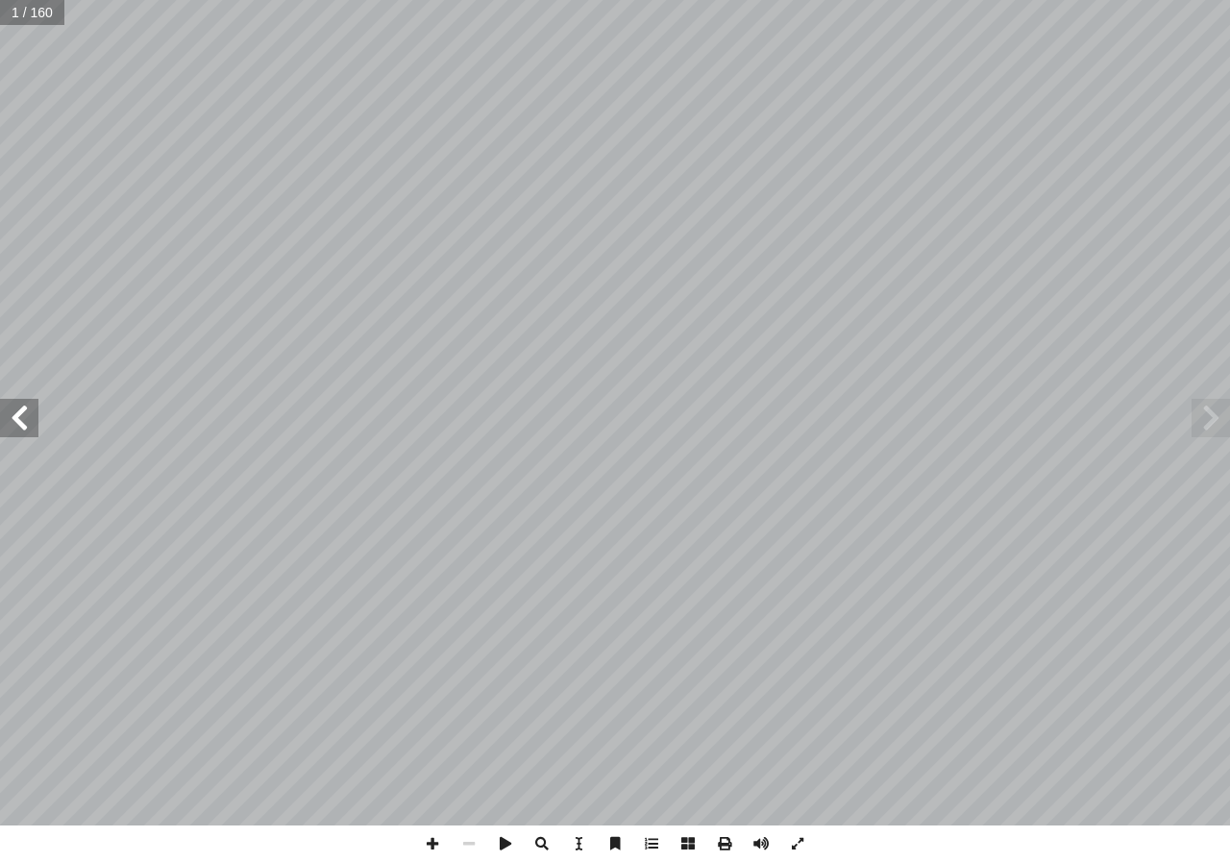
click at [18, 414] on span at bounding box center [19, 418] width 38 height 38
click at [37, 426] on span at bounding box center [19, 418] width 38 height 38
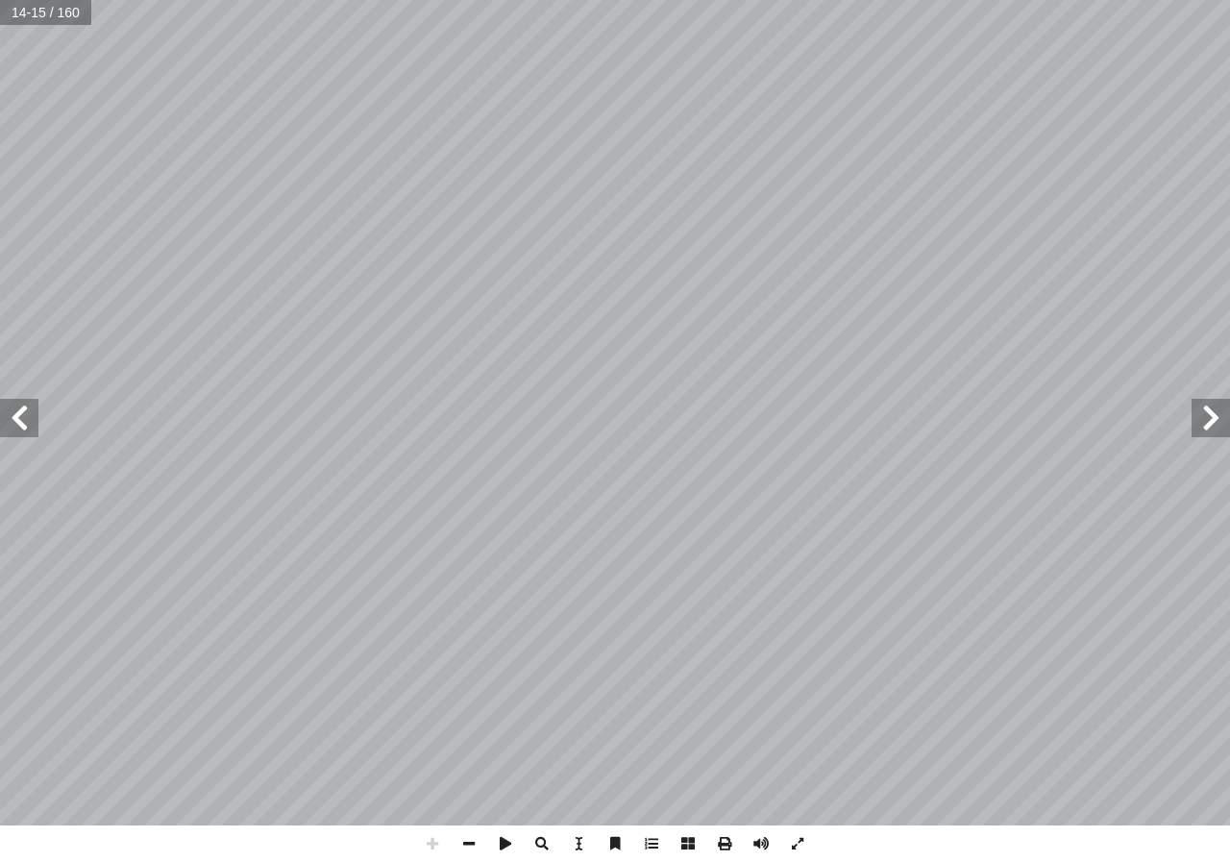
click at [37, 426] on span at bounding box center [19, 418] width 38 height 38
click at [1, 407] on span at bounding box center [19, 418] width 38 height 38
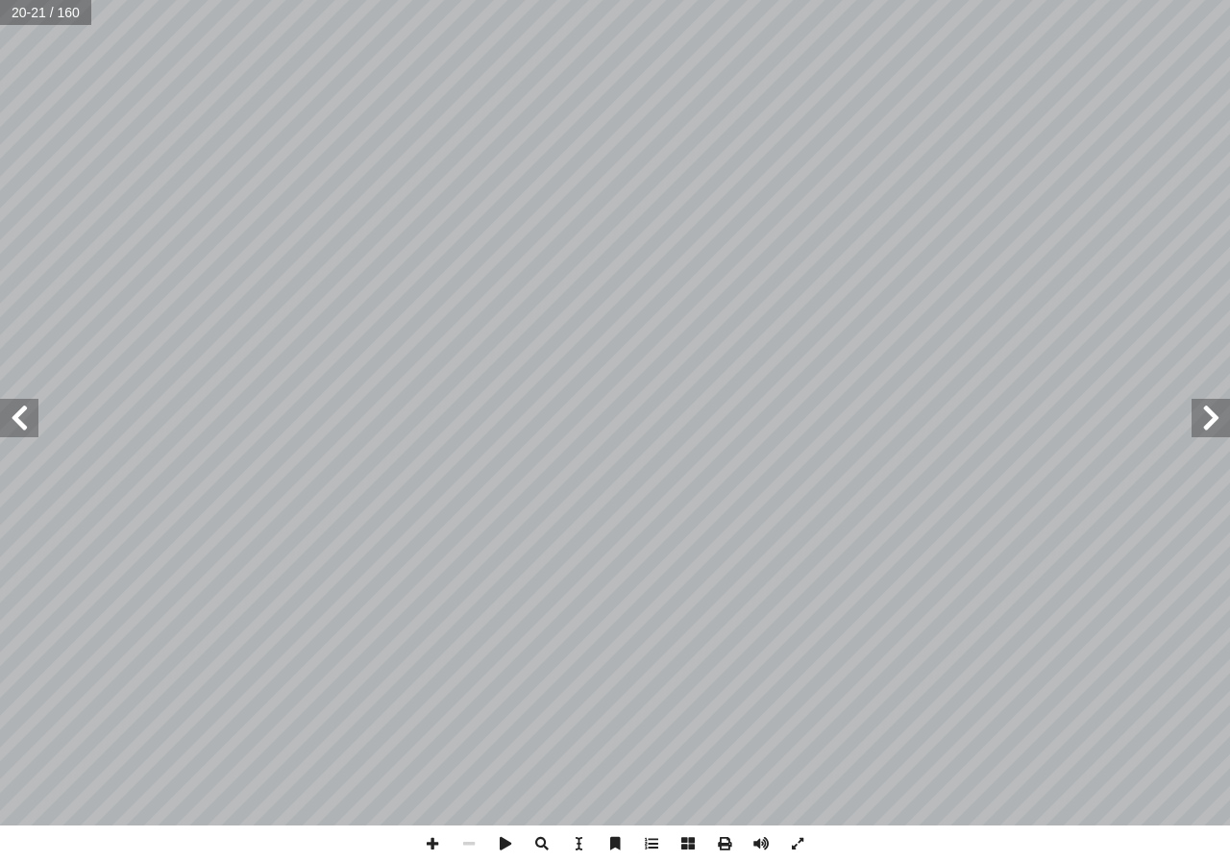
click at [1, 407] on span at bounding box center [19, 418] width 38 height 38
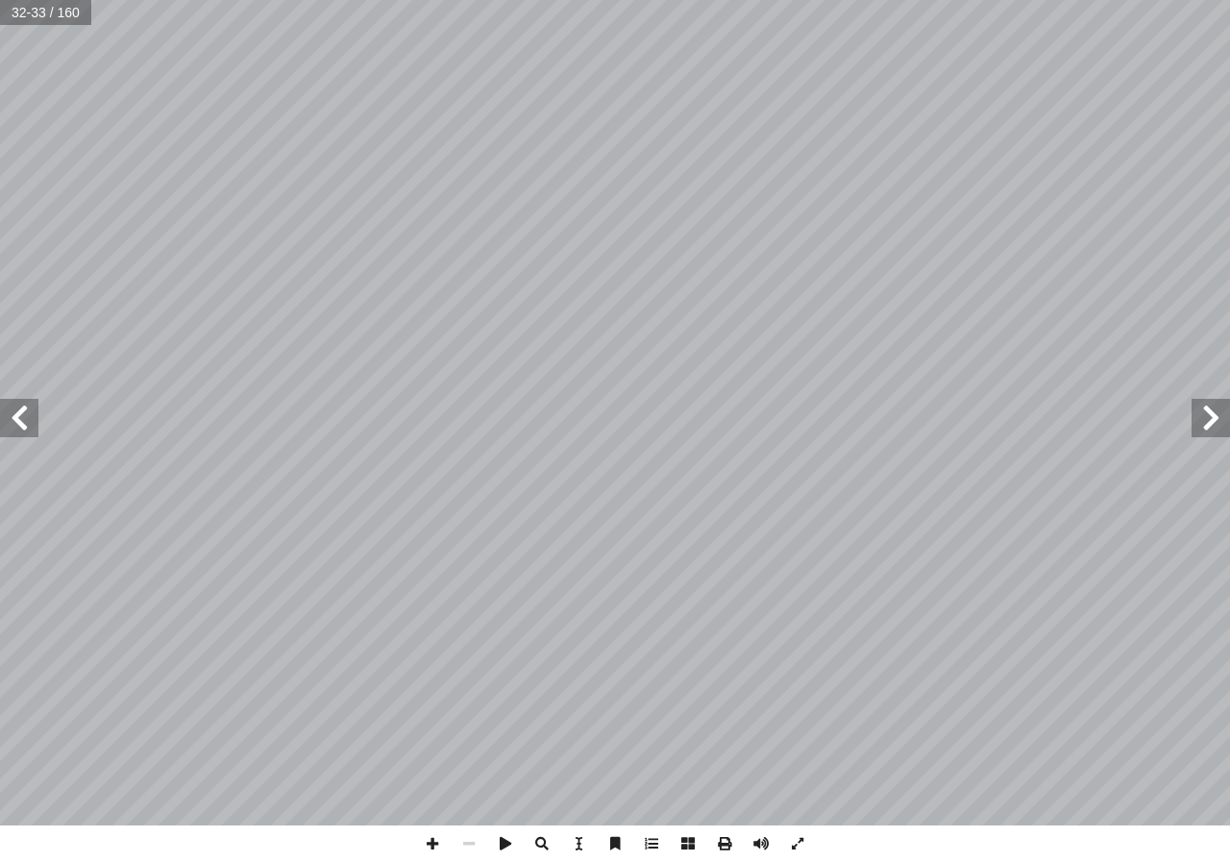
click at [1, 407] on span at bounding box center [19, 418] width 38 height 38
click at [1204, 421] on span at bounding box center [1211, 418] width 38 height 38
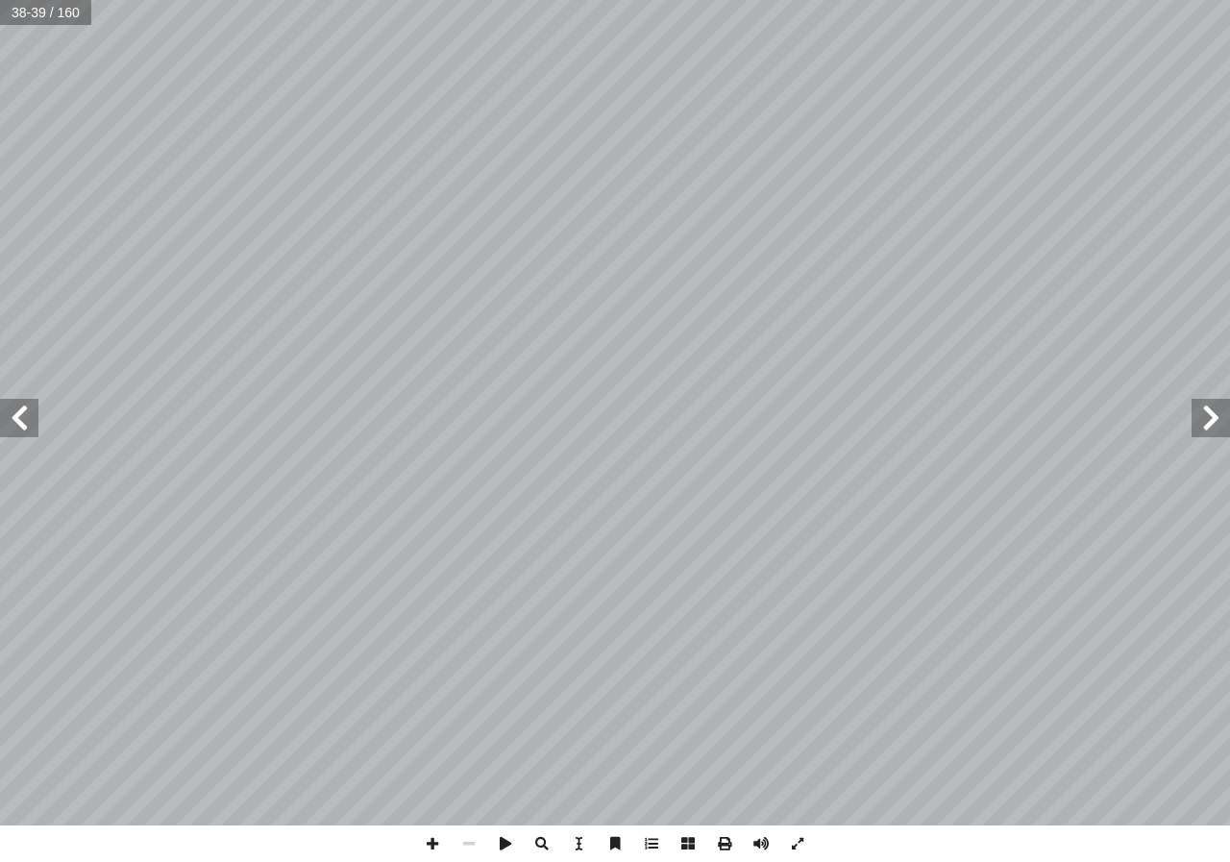
click at [28, 419] on span at bounding box center [19, 418] width 38 height 38
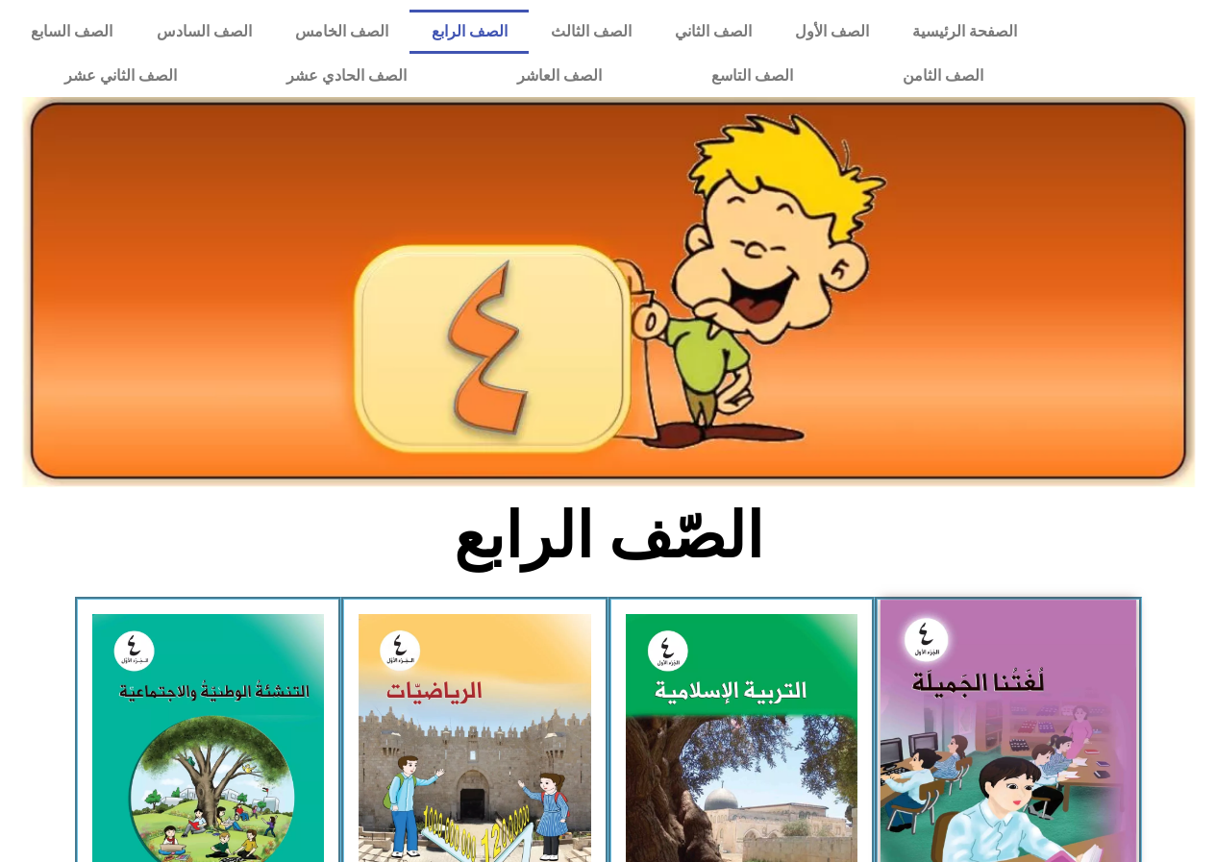
click at [932, 773] on img at bounding box center [1008, 757] width 256 height 314
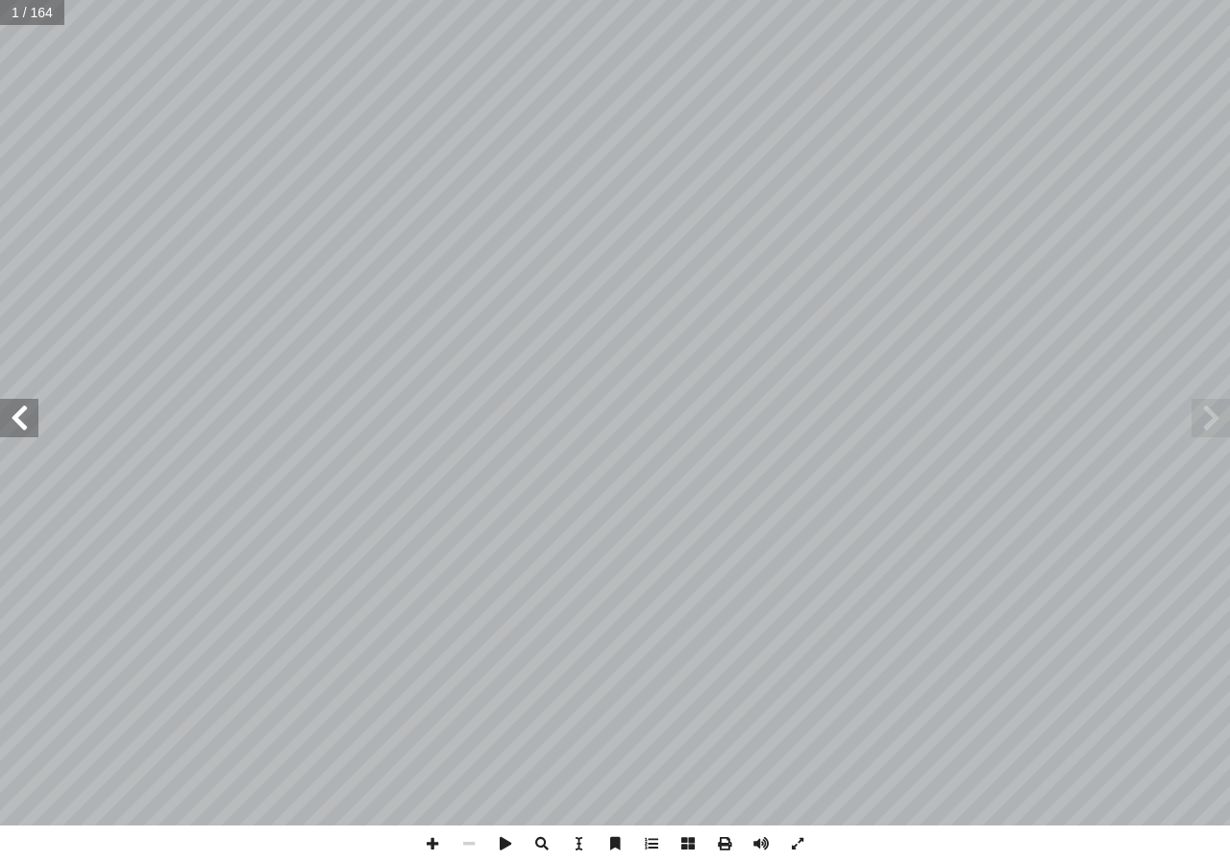
click at [20, 431] on span at bounding box center [19, 418] width 38 height 38
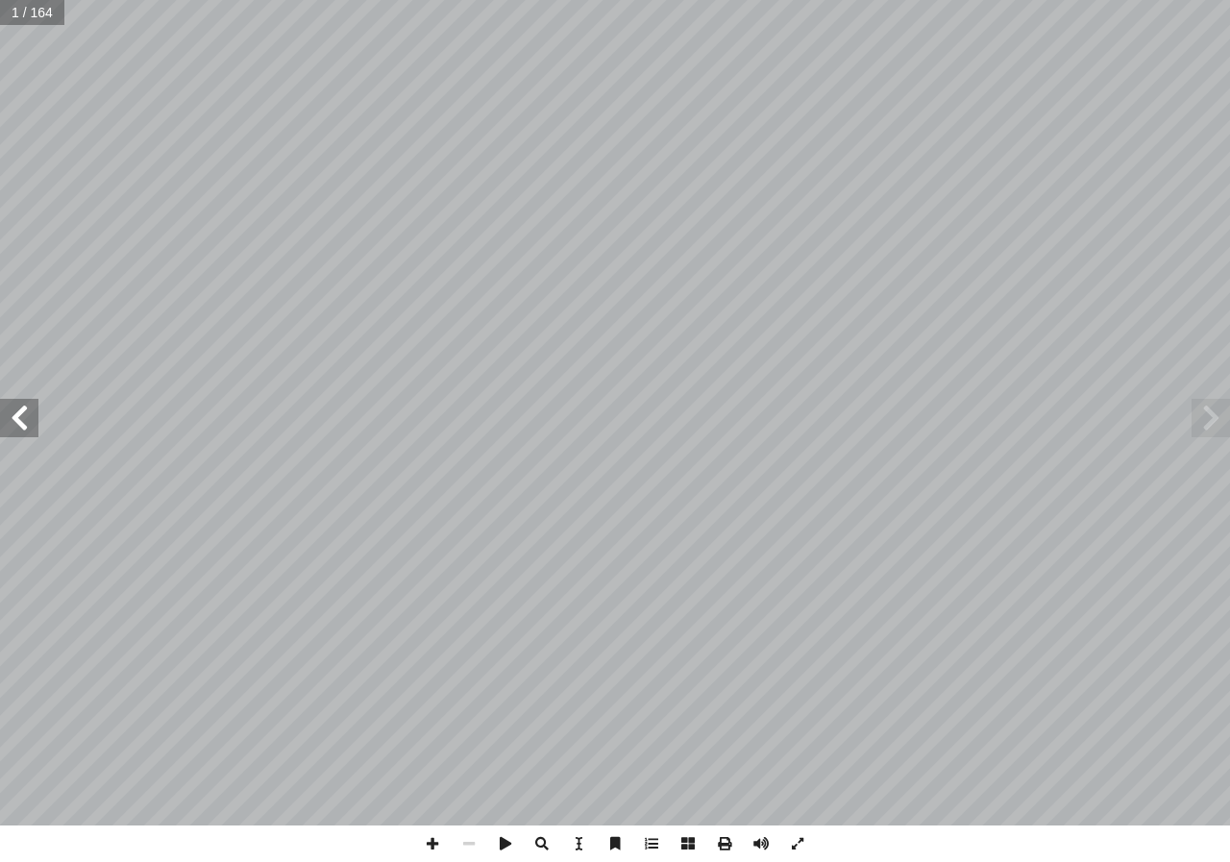
click at [20, 431] on span at bounding box center [19, 418] width 38 height 38
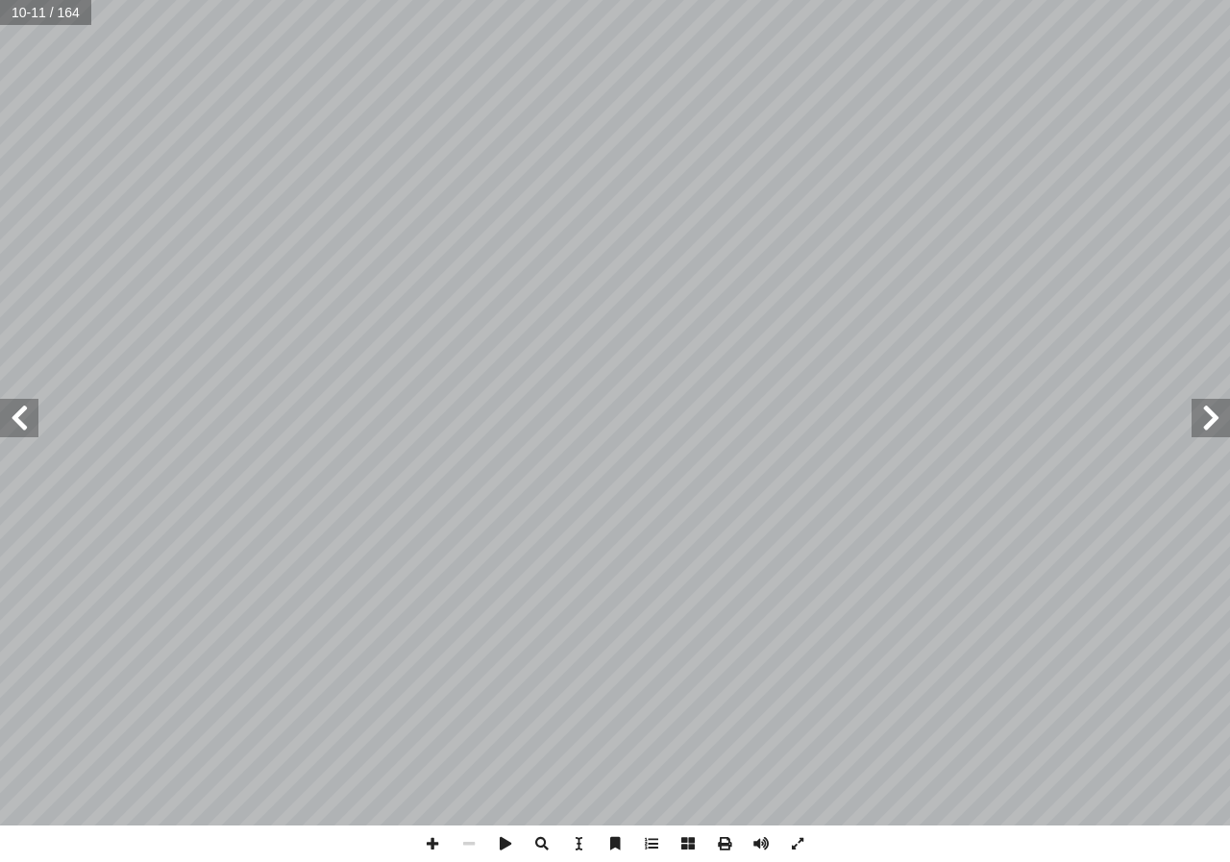
click at [20, 431] on span at bounding box center [19, 418] width 38 height 38
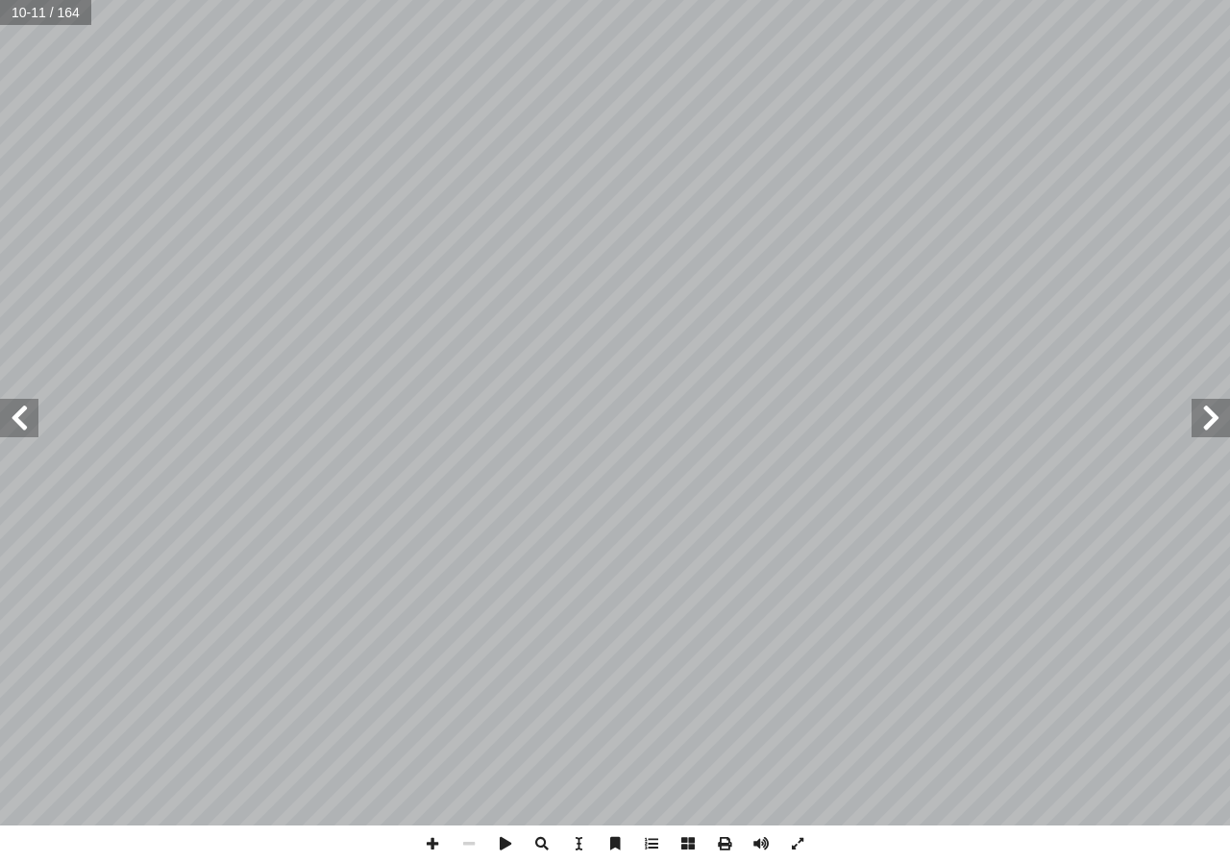
click at [20, 431] on span at bounding box center [19, 418] width 38 height 38
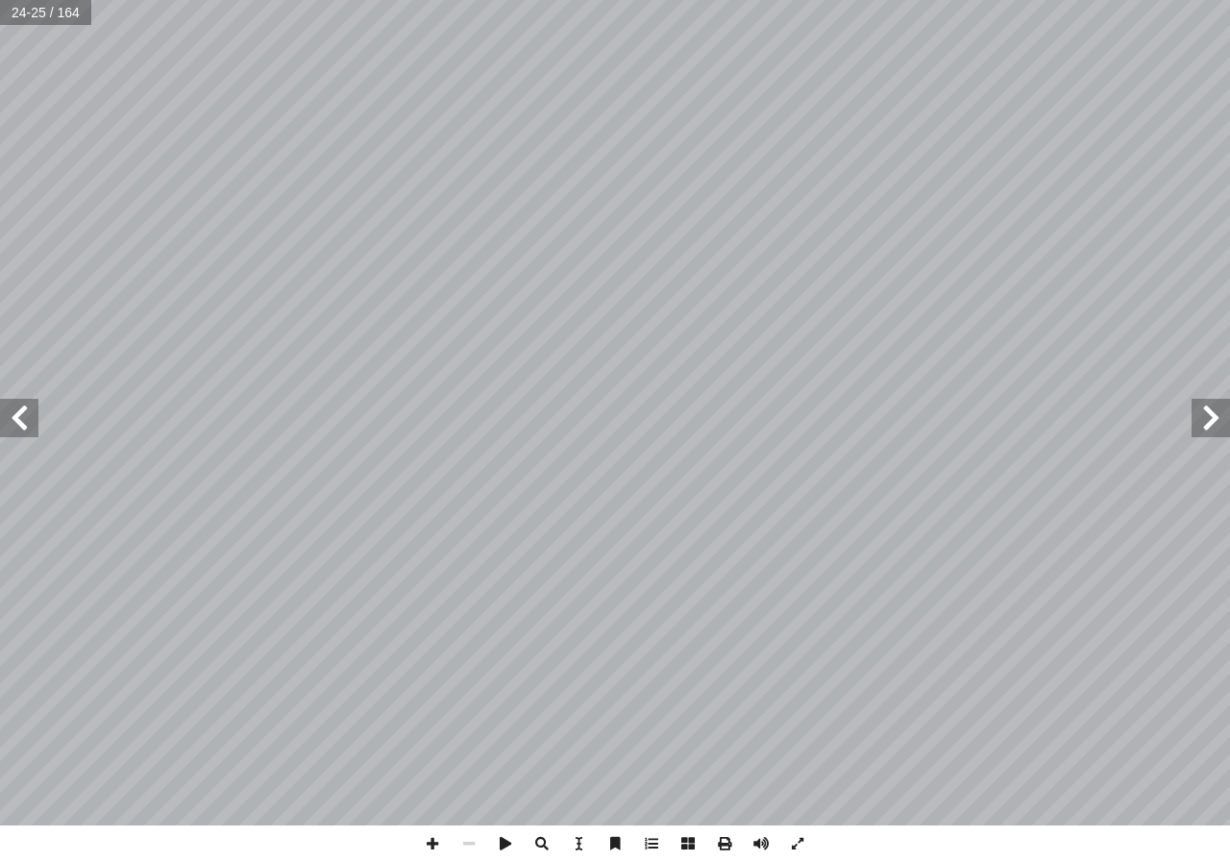
click at [20, 431] on span at bounding box center [19, 418] width 38 height 38
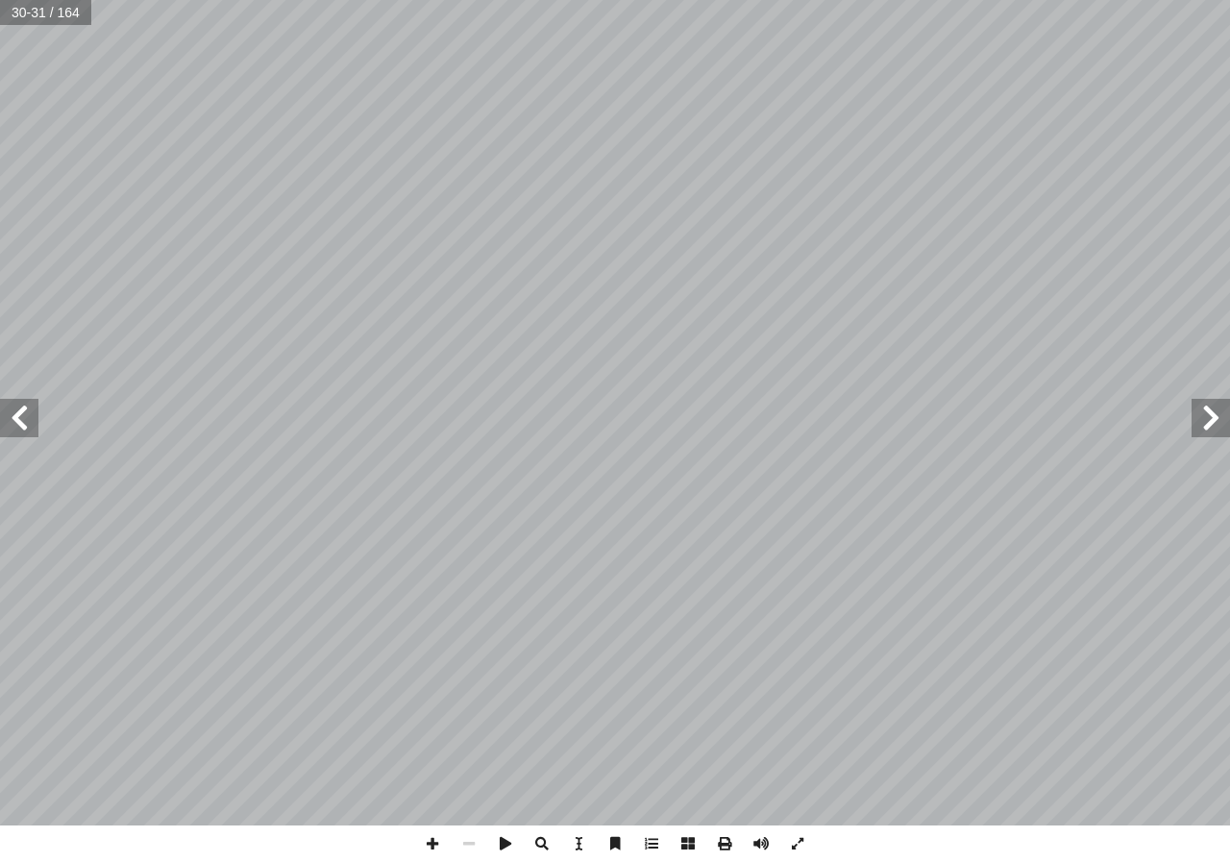
click at [20, 431] on span at bounding box center [19, 418] width 38 height 38
click at [0, 409] on span at bounding box center [19, 418] width 38 height 38
